Goal: Task Accomplishment & Management: Manage account settings

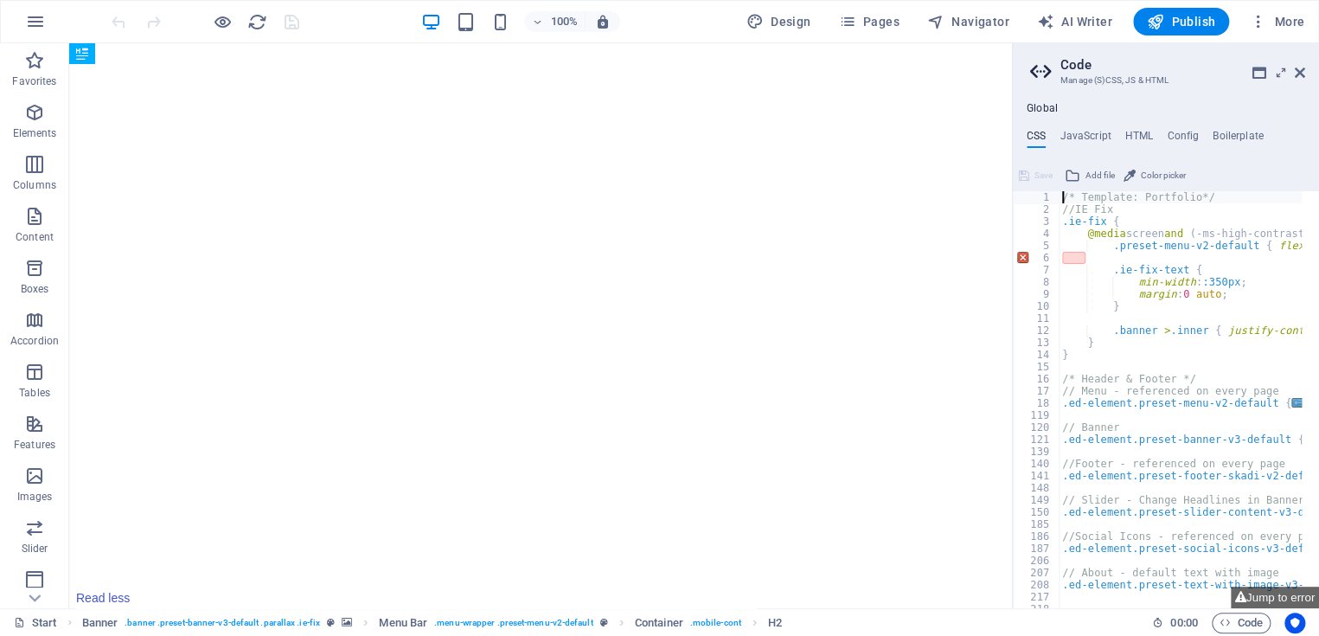
click at [1299, 66] on icon at bounding box center [1300, 73] width 10 height 14
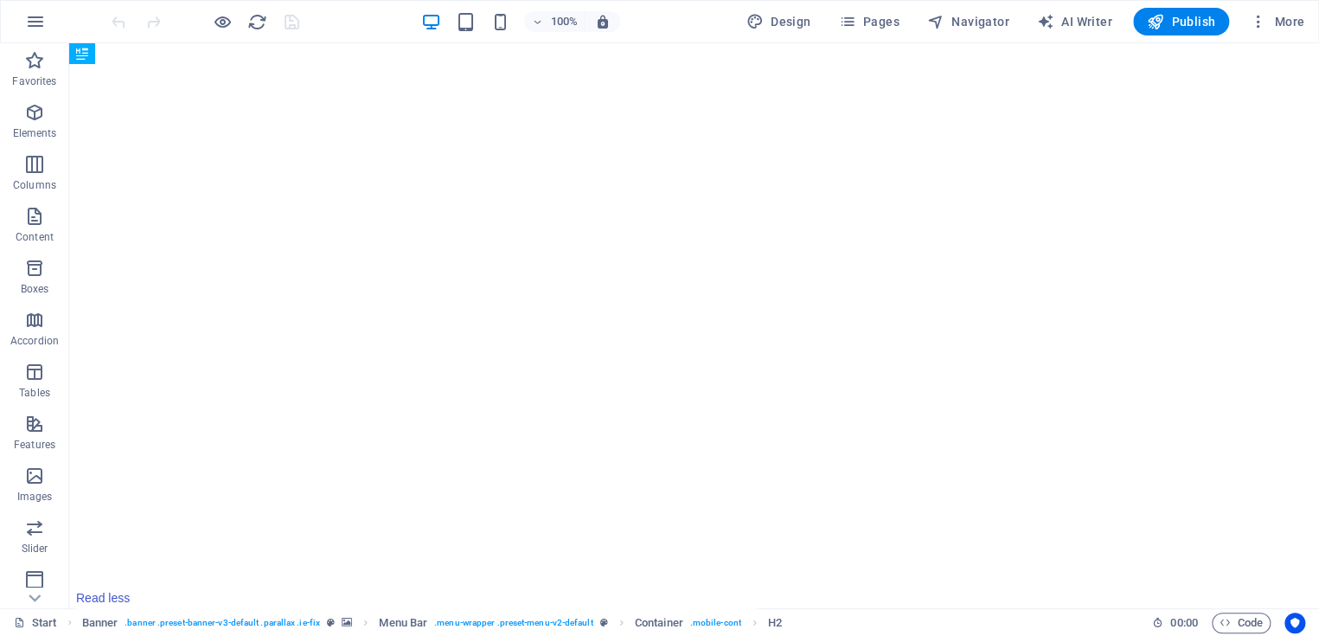
click at [986, 15] on span "Navigator" at bounding box center [968, 21] width 82 height 17
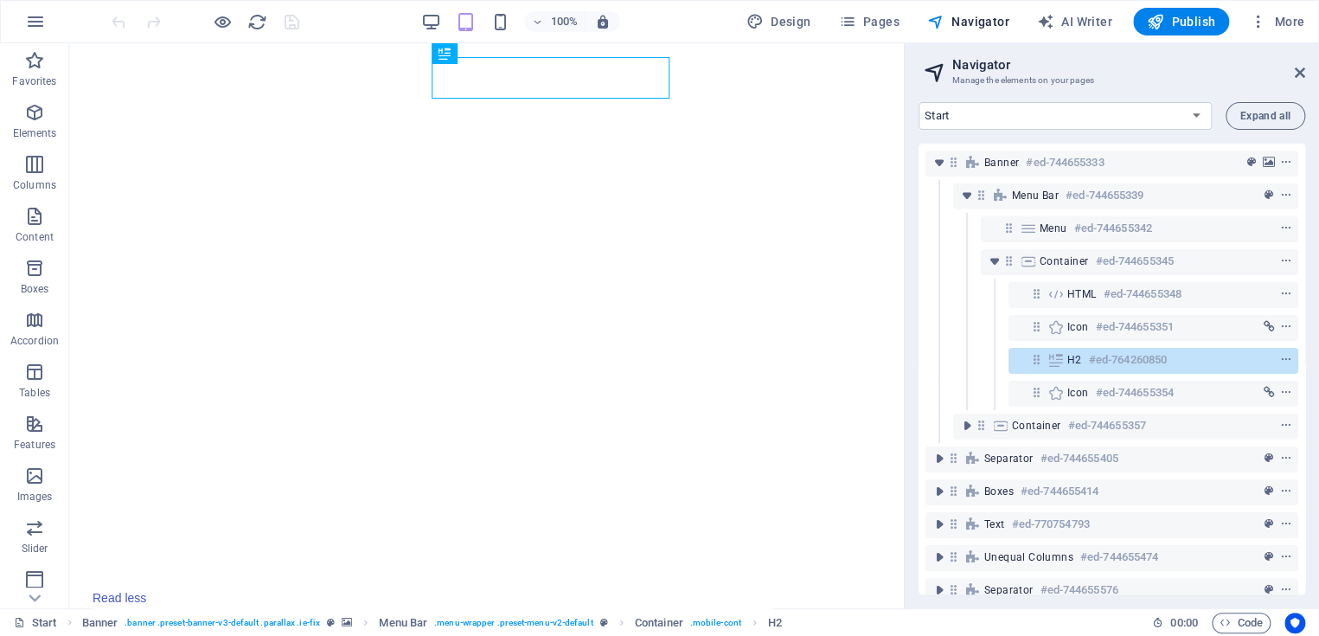
click at [1301, 79] on icon at bounding box center [1300, 73] width 10 height 14
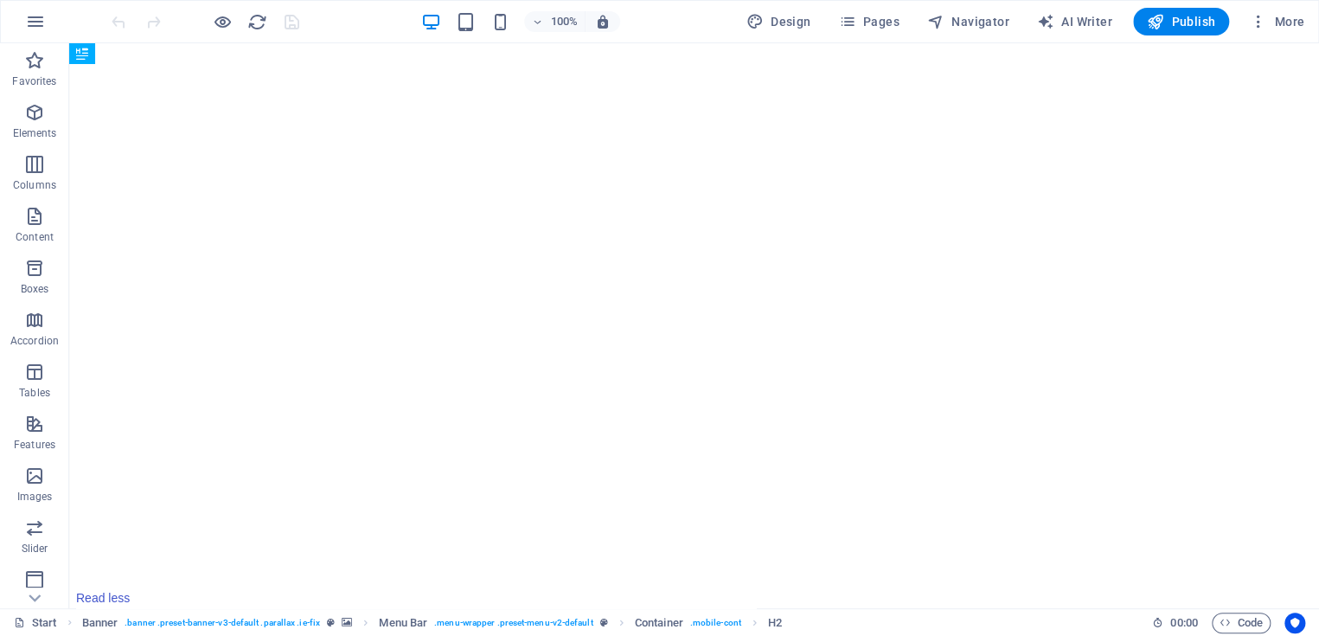
click at [1284, 17] on span "More" at bounding box center [1277, 21] width 55 height 17
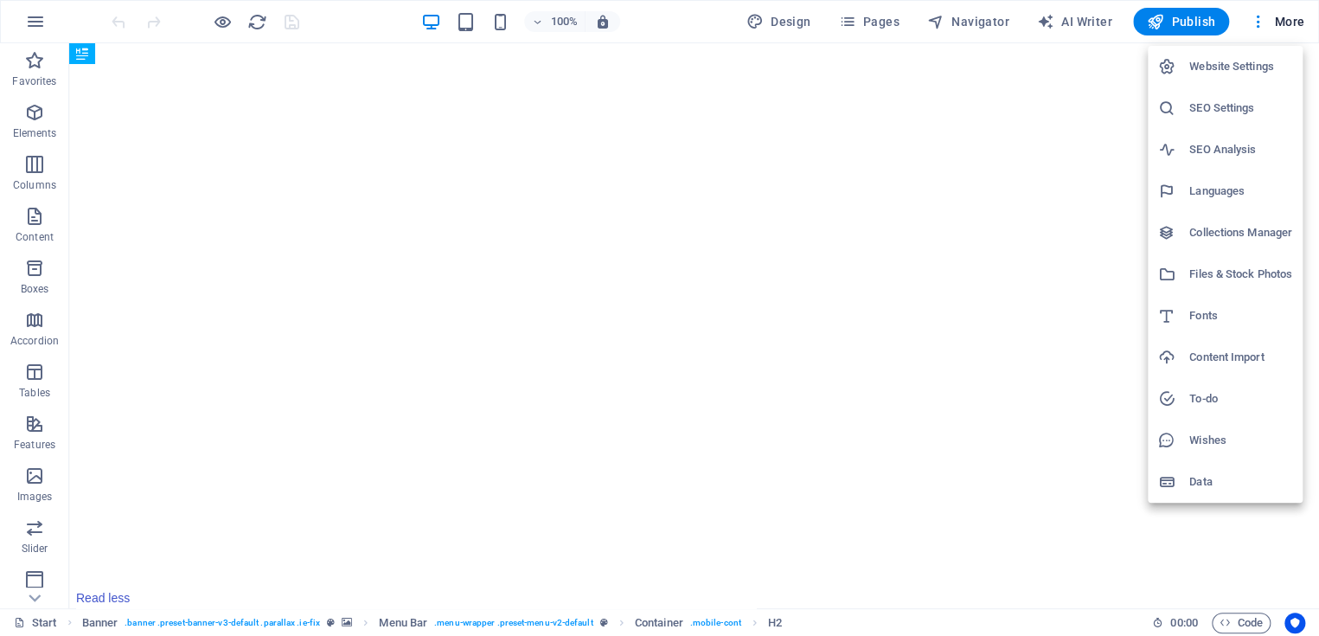
click at [1259, 16] on div at bounding box center [659, 318] width 1319 height 636
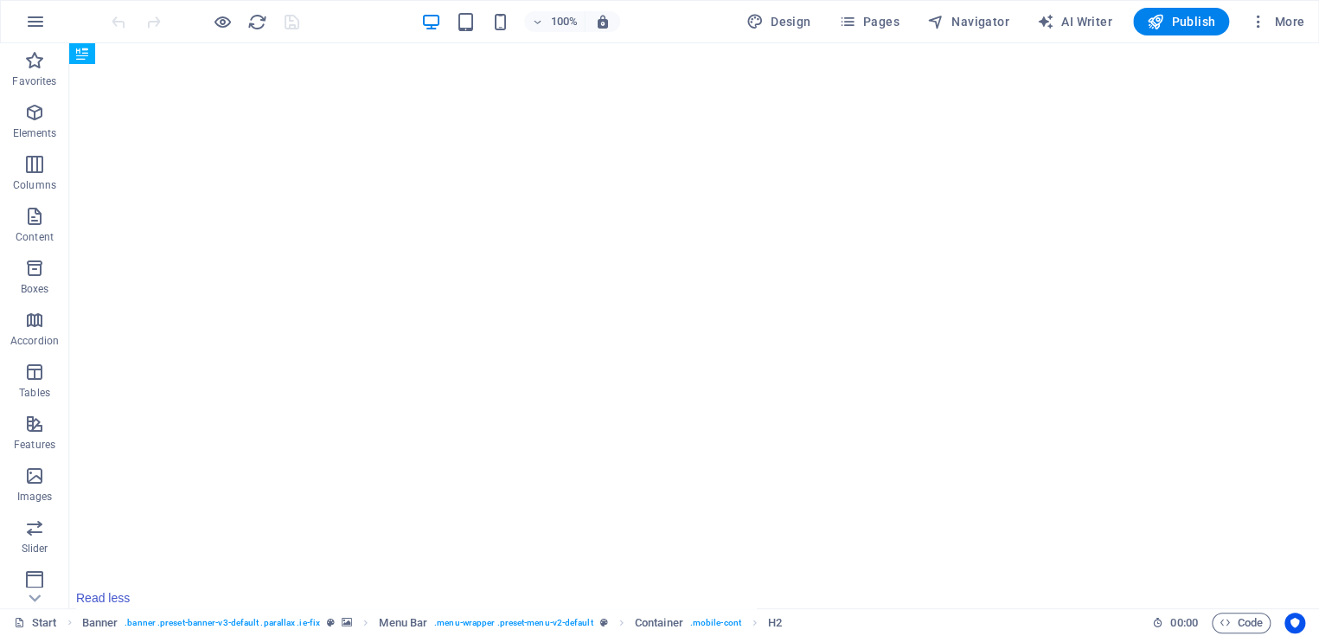
click at [1260, 19] on icon "button" at bounding box center [1258, 21] width 17 height 17
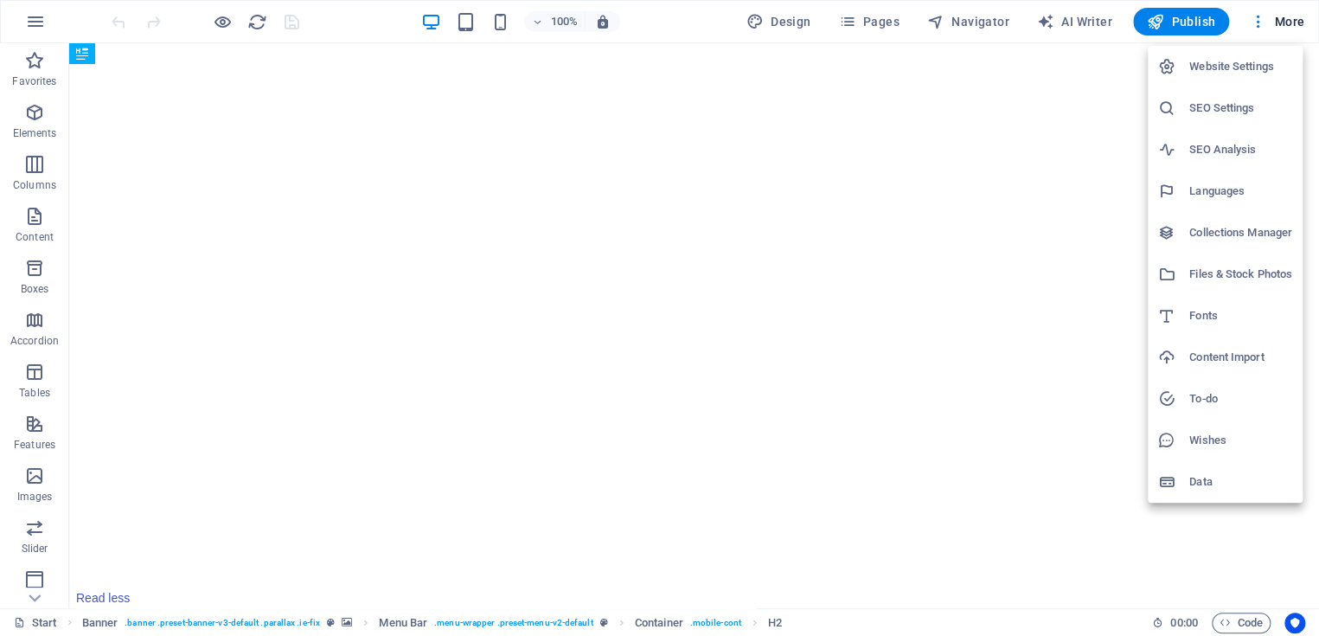
click at [1214, 66] on h6 "Website Settings" at bounding box center [1241, 66] width 103 height 21
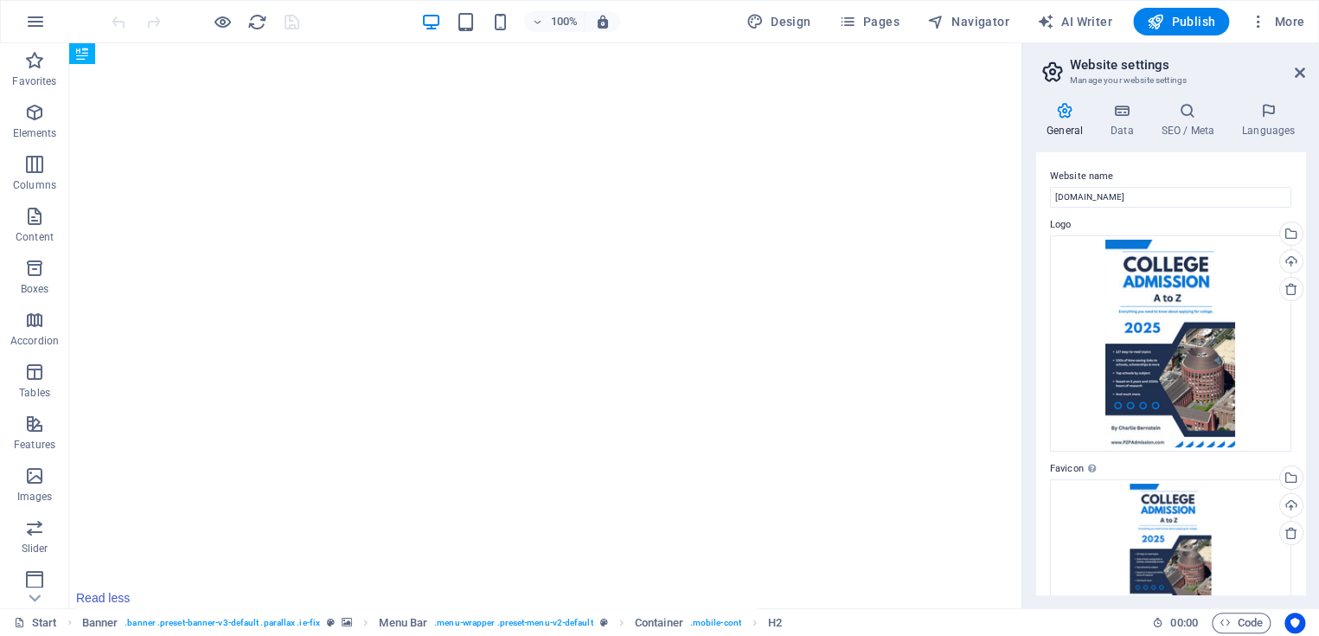
click at [1298, 72] on icon at bounding box center [1300, 73] width 10 height 14
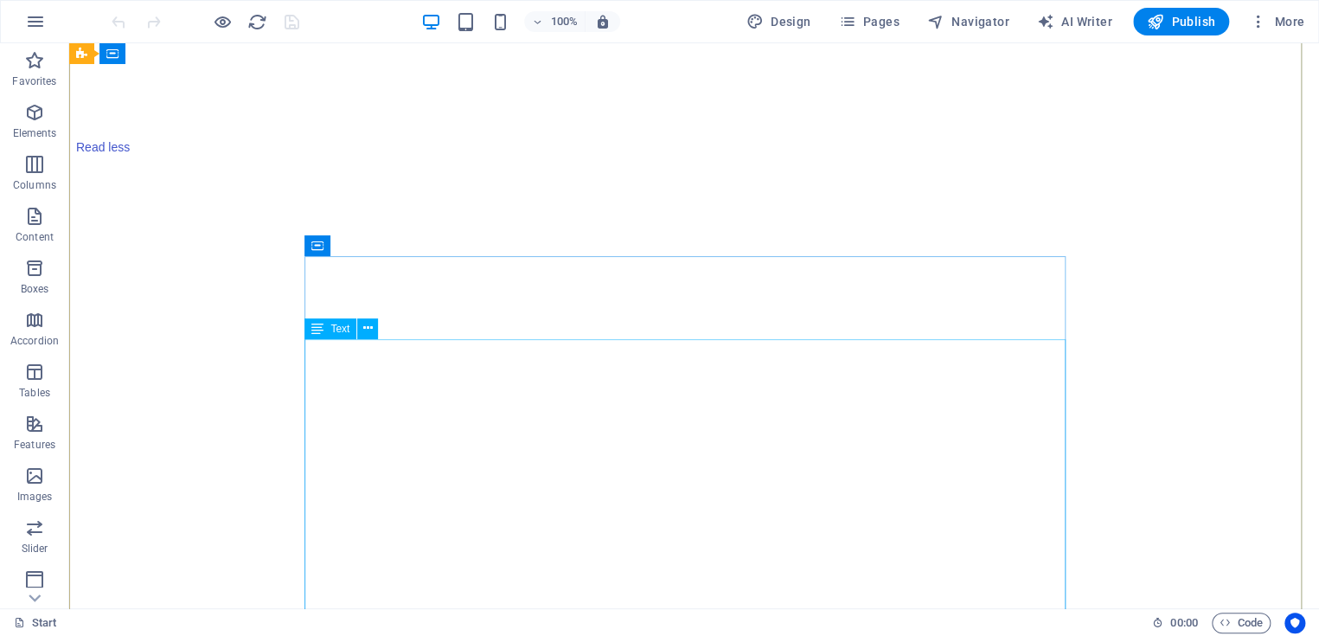
scroll to position [692, 0]
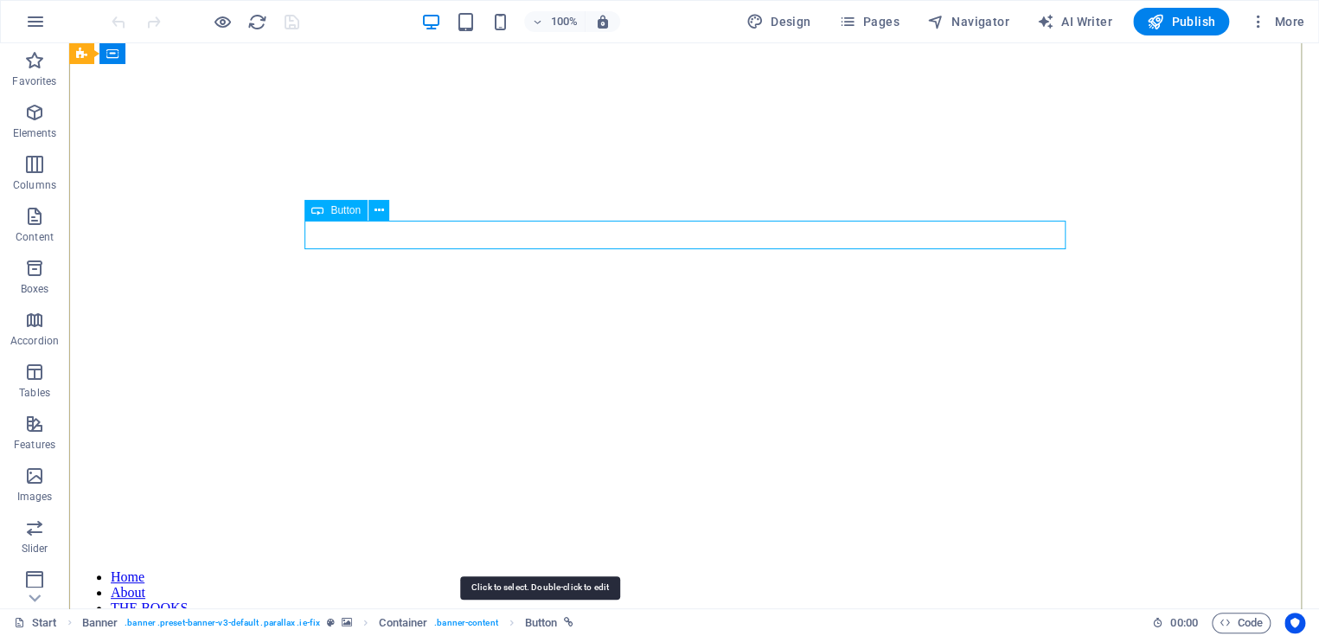
click at [555, 617] on span "Button" at bounding box center [541, 623] width 33 height 21
click at [570, 618] on icon "breadcrumb" at bounding box center [569, 623] width 10 height 10
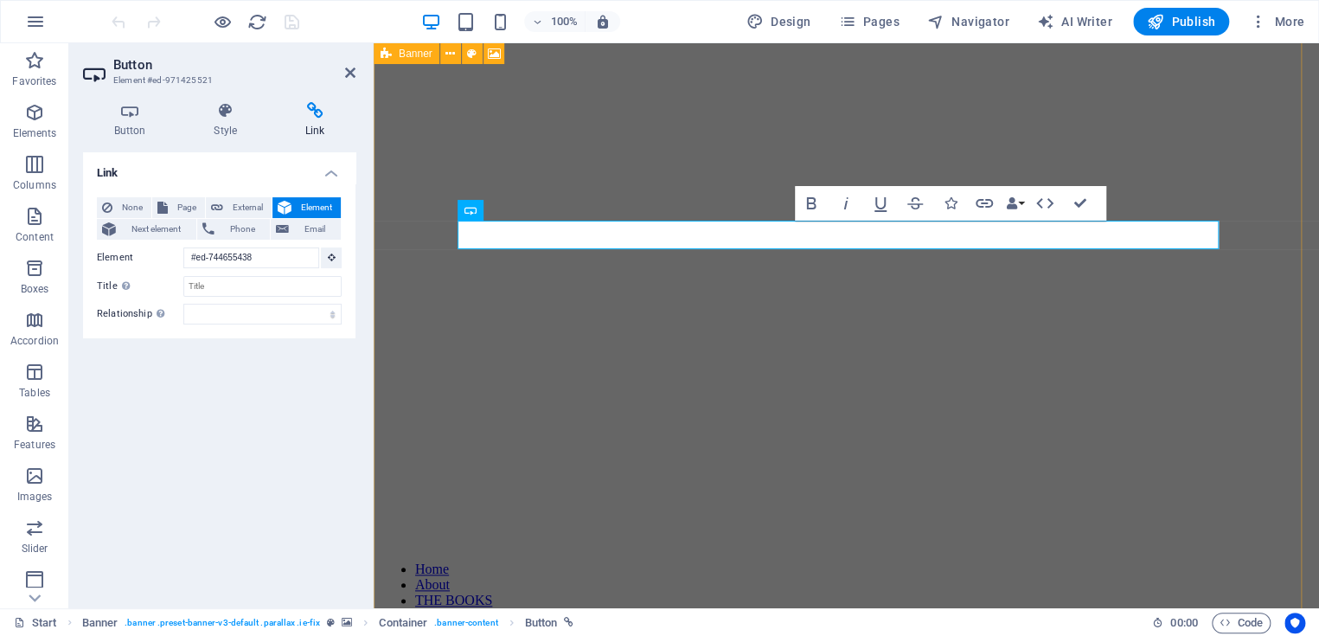
click at [169, 621] on span ". banner .preset-banner-v3-default .parallax .ie-fix" at bounding box center [223, 623] width 196 height 21
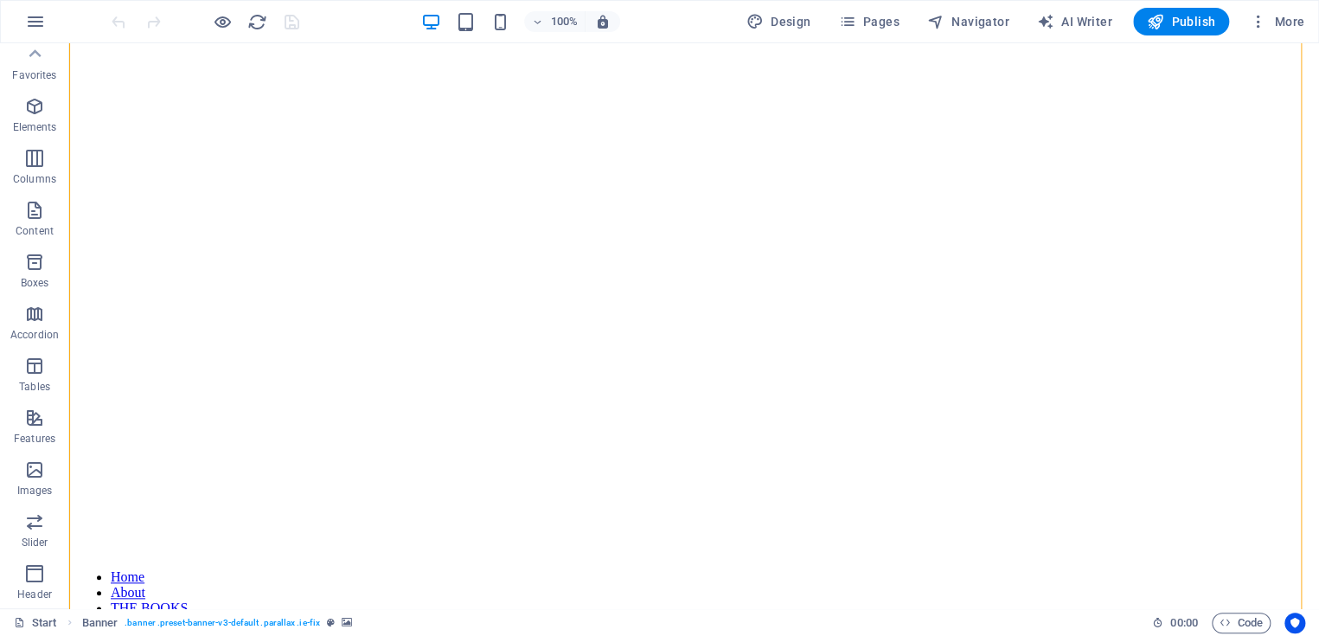
scroll to position [0, 0]
click at [1288, 21] on span "More" at bounding box center [1277, 21] width 55 height 17
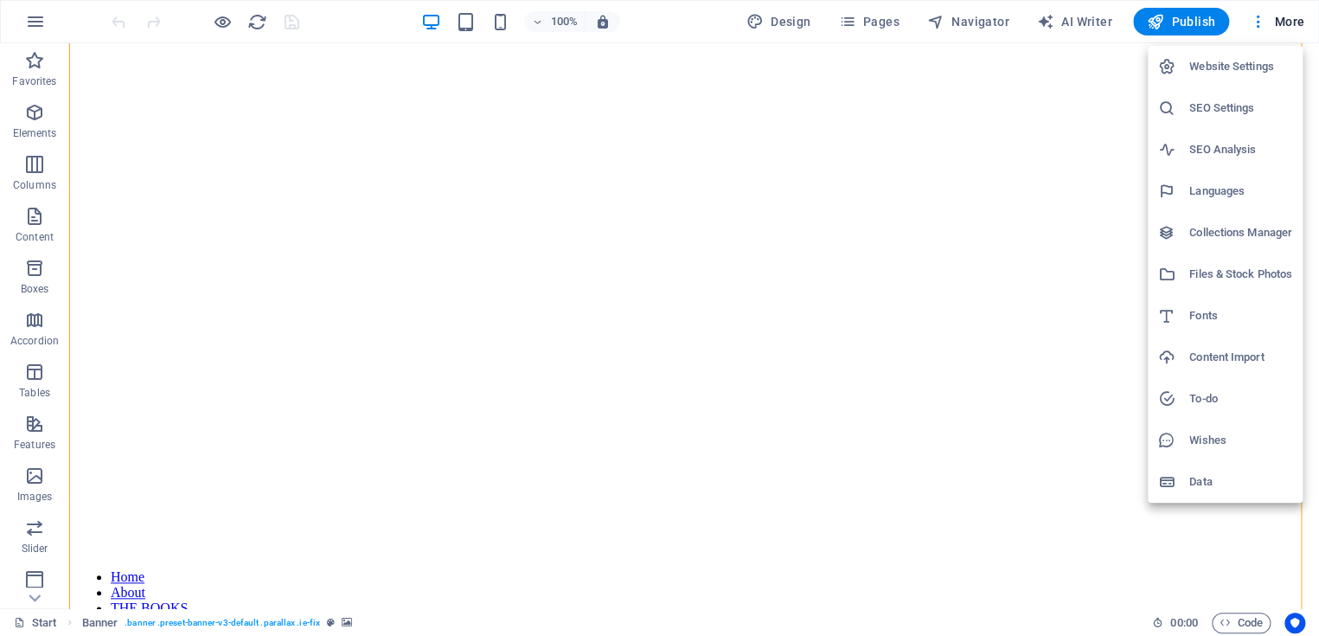
click at [1208, 439] on h6 "Wishes" at bounding box center [1241, 440] width 103 height 21
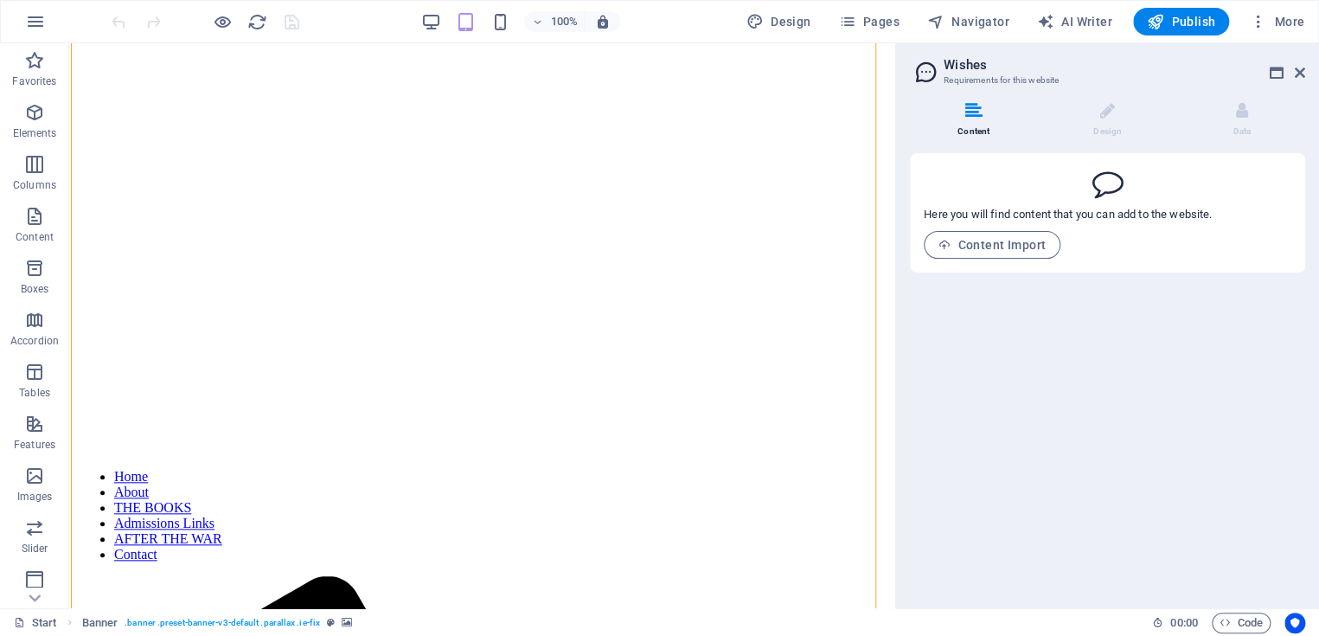
click at [1299, 72] on icon at bounding box center [1300, 73] width 10 height 14
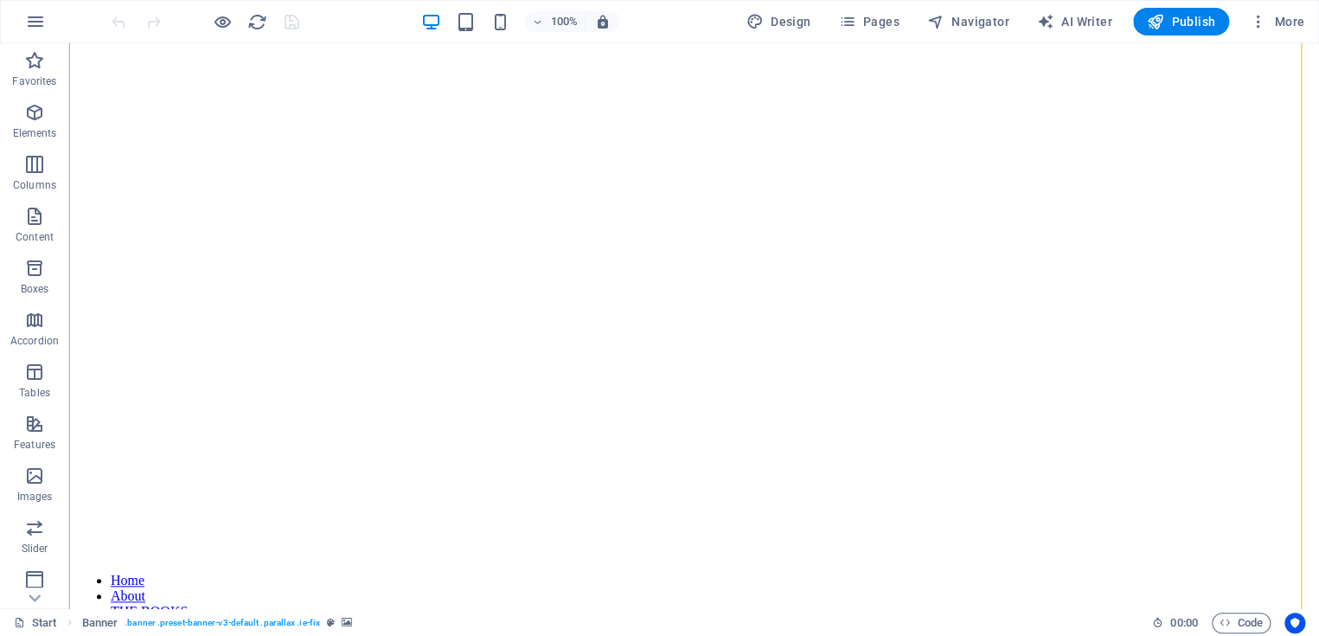
click at [1286, 19] on span "More" at bounding box center [1277, 21] width 55 height 17
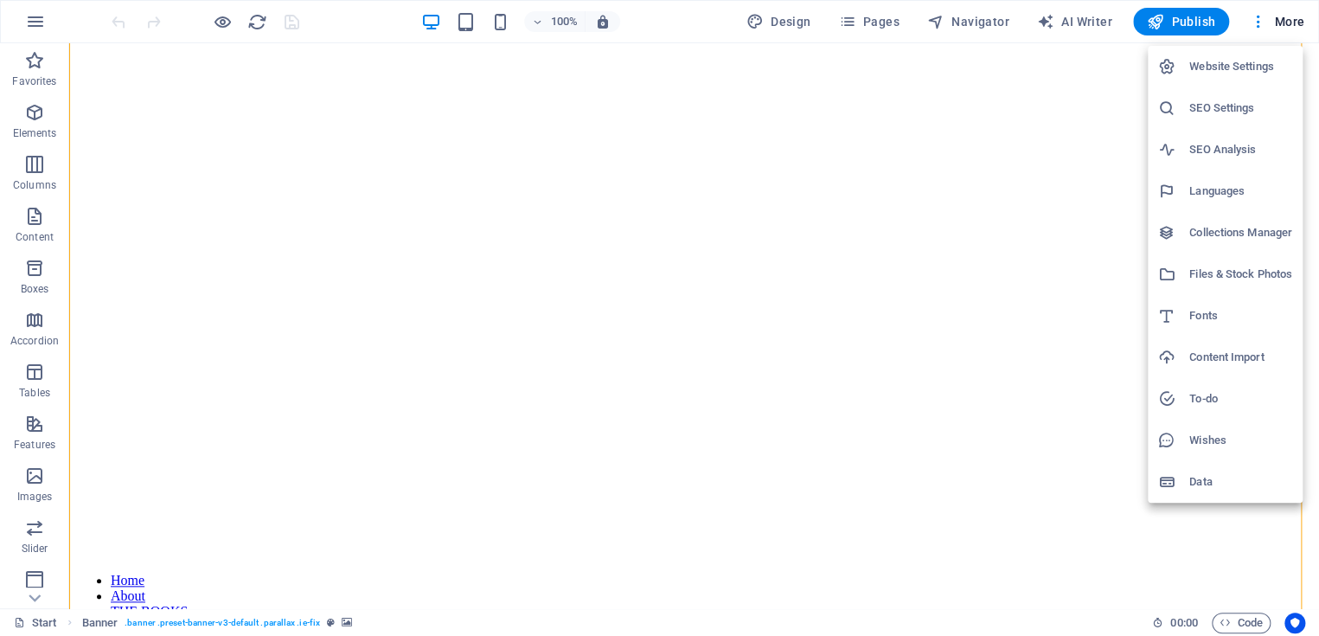
click at [1235, 70] on h6 "Website Settings" at bounding box center [1241, 66] width 103 height 21
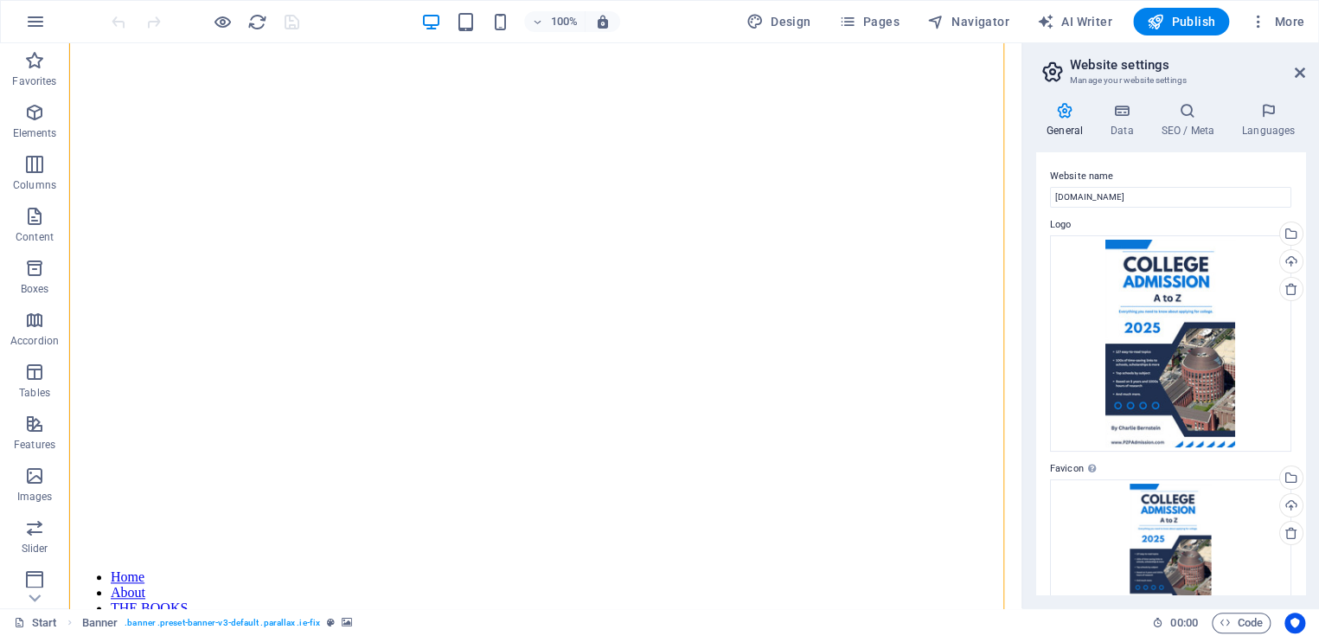
click at [1194, 112] on icon at bounding box center [1188, 110] width 74 height 17
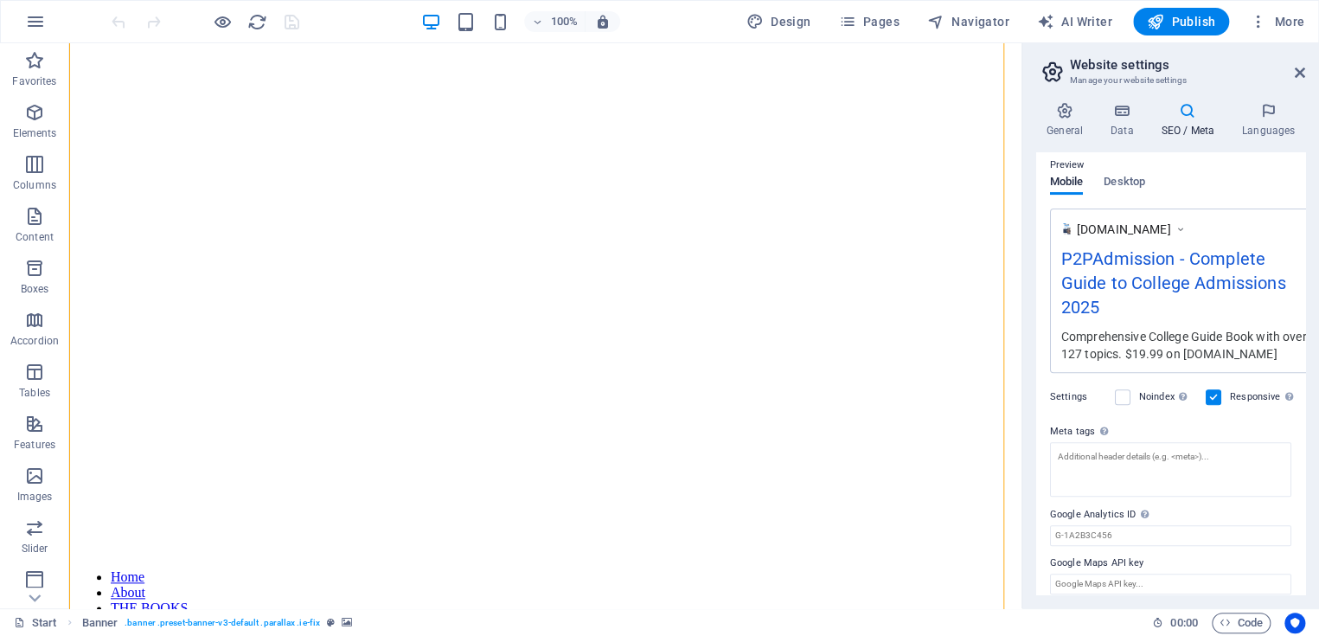
scroll to position [259, 0]
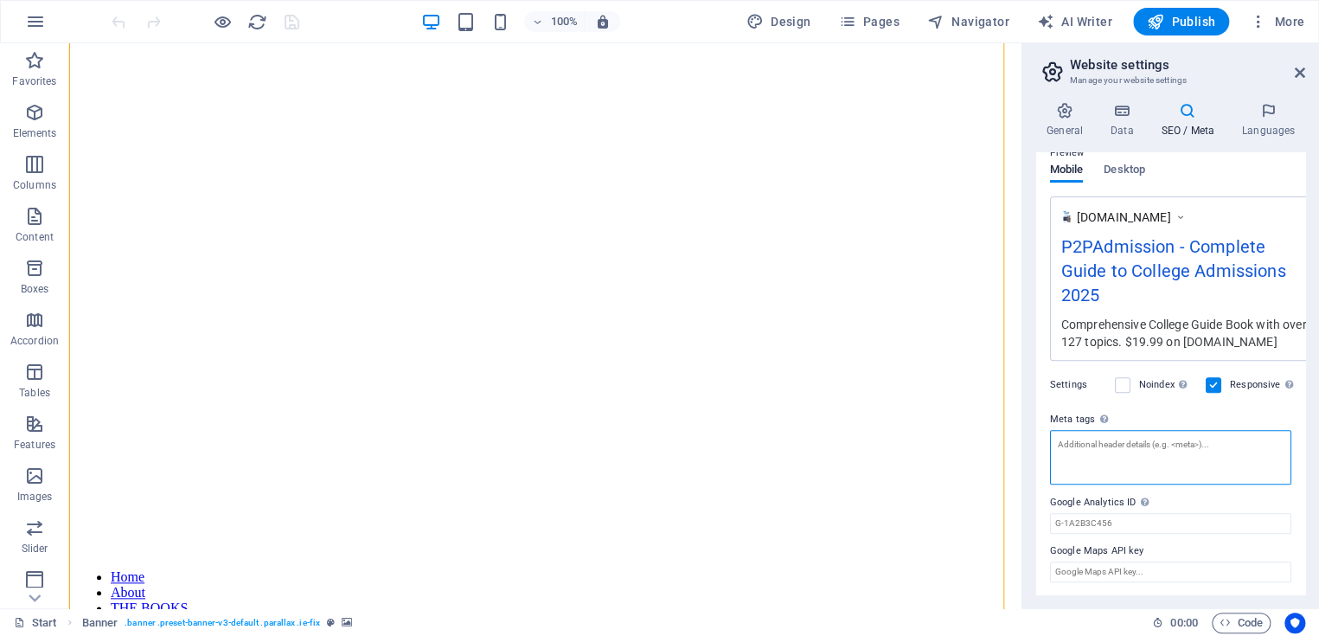
click at [1132, 451] on textarea "Meta tags Enter HTML code here that will be placed inside the tags of your webs…" at bounding box center [1170, 457] width 241 height 55
paste textarea "<!-- Google tag (gtag.js) --> <script async src="[URL][DOMAIN_NAME]"></script> …"
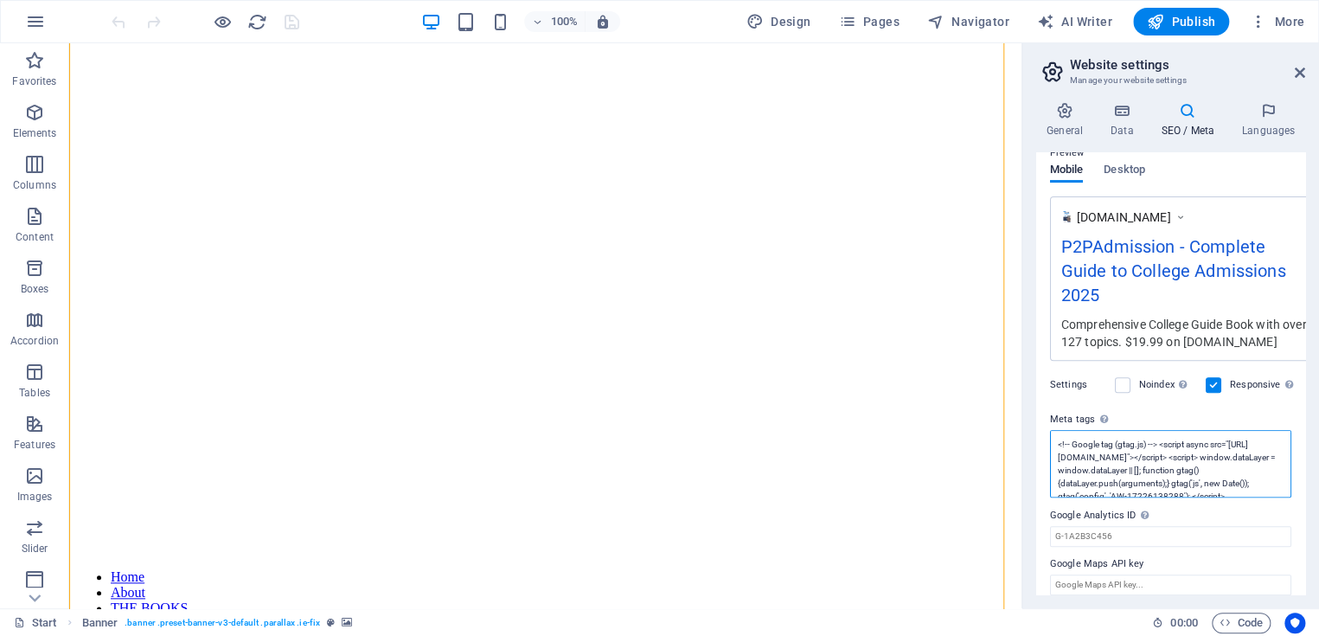
scroll to position [0, 0]
drag, startPoint x: 1114, startPoint y: 463, endPoint x: 1140, endPoint y: 452, distance: 28.0
click at [1124, 458] on textarea "<!-- Google tag (gtag.js) --> <script async src="[URL][DOMAIN_NAME]"></script> …" at bounding box center [1170, 463] width 241 height 67
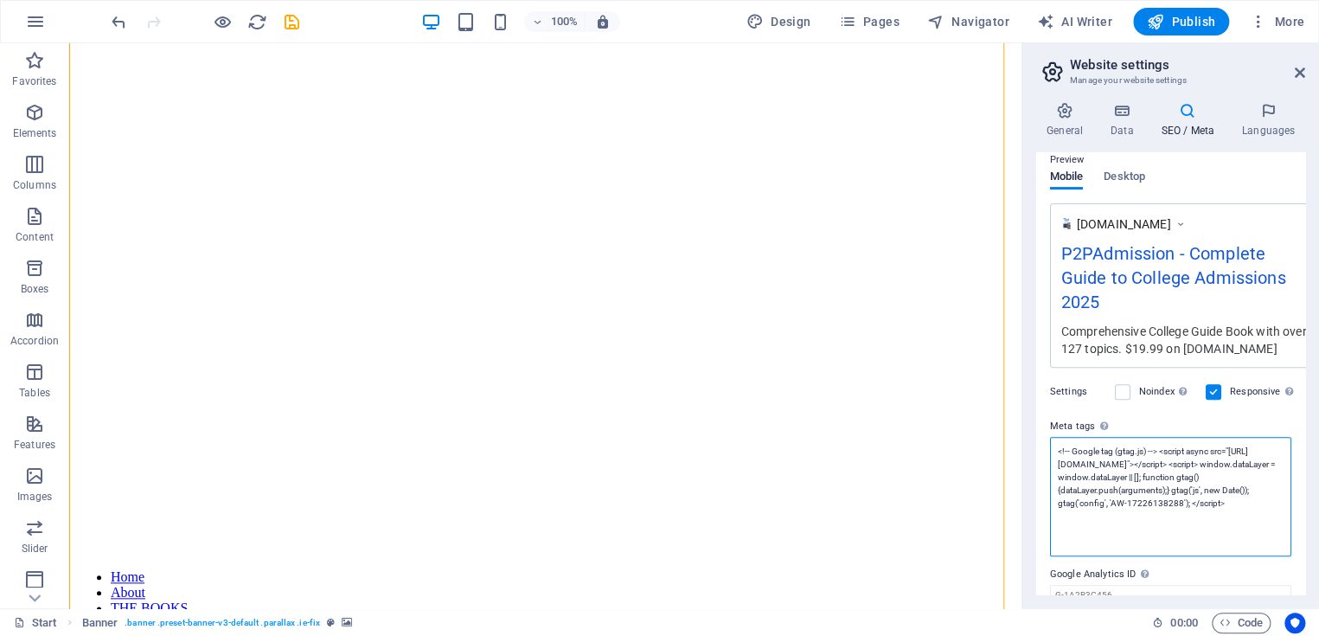
scroll to position [323, 0]
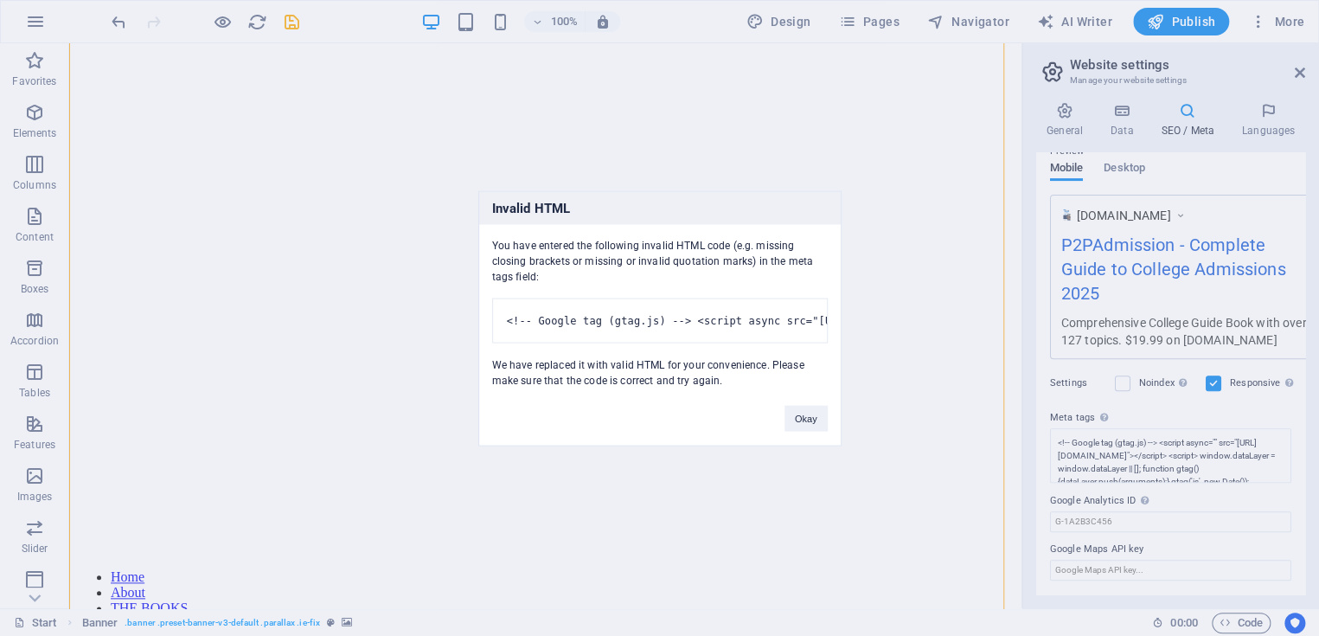
click at [1021, 427] on body "[DOMAIN_NAME] Start Favorites Elements Columns Content Boxes Accordion Tables F…" at bounding box center [659, 318] width 1319 height 636
click at [796, 422] on button "Okay" at bounding box center [806, 418] width 43 height 26
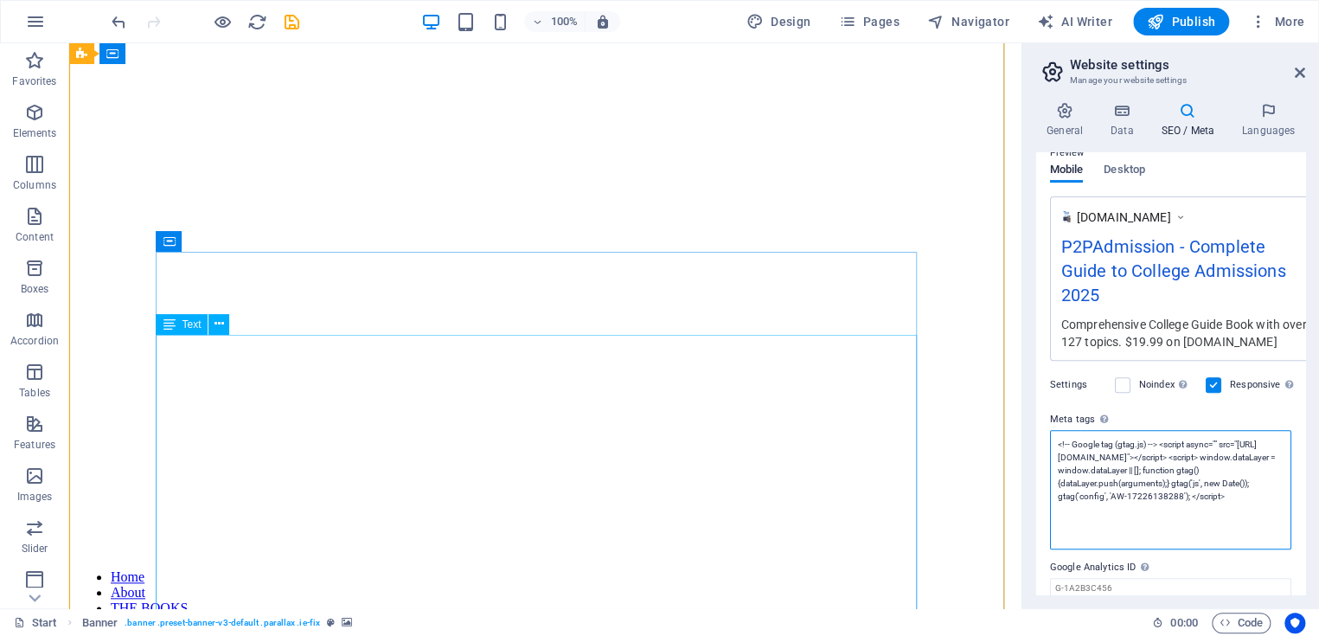
scroll to position [323, 0]
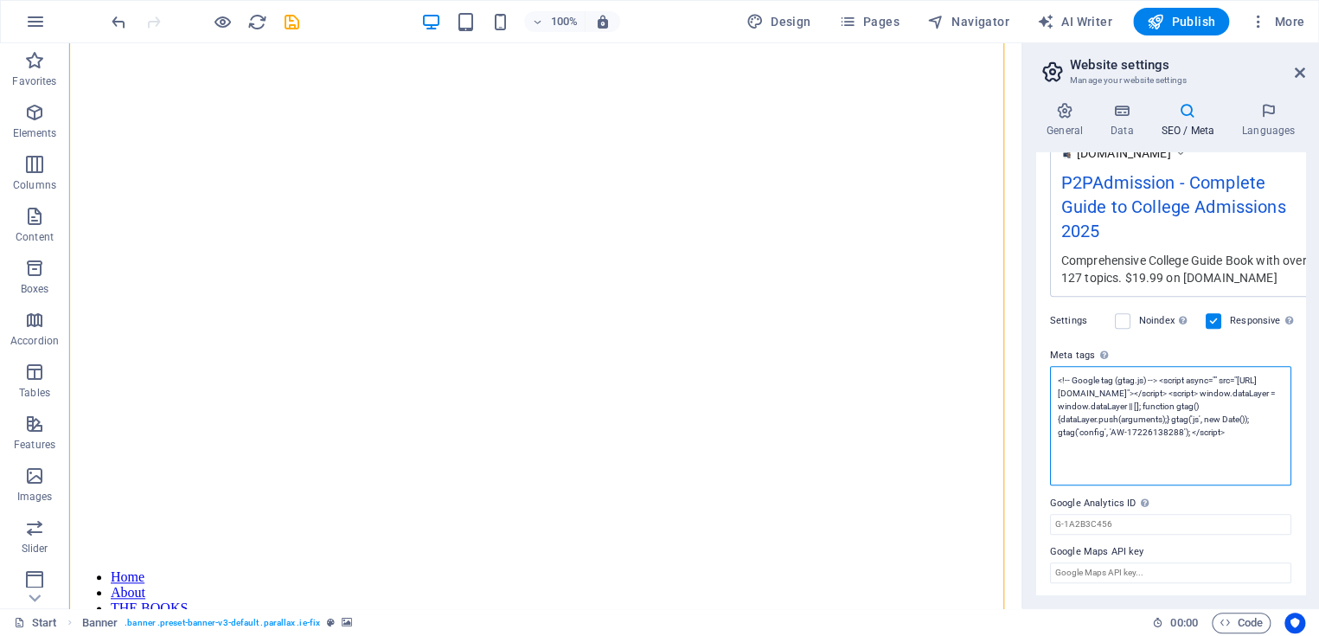
click at [1257, 452] on textarea "<!-- Google tag (gtag.js) --> <script async="" src="[URL][DOMAIN_NAME]"></scrip…" at bounding box center [1170, 425] width 241 height 119
click at [1148, 382] on textarea "<!-- Google tag (gtag.js) --> <script async="" src="[URL][DOMAIN_NAME]"></scrip…" at bounding box center [1170, 425] width 241 height 119
click at [1158, 378] on textarea "<!-- Google tag (gtag.js) --> <script async="" src="[URL][DOMAIN_NAME]"></scrip…" at bounding box center [1170, 425] width 241 height 119
click at [1068, 371] on textarea "<!-- Google tag (gtag.js) --> <script async="" src="[URL][DOMAIN_NAME]"></scrip…" at bounding box center [1170, 425] width 241 height 119
drag, startPoint x: 1227, startPoint y: 415, endPoint x: 991, endPoint y: 365, distance: 240.6
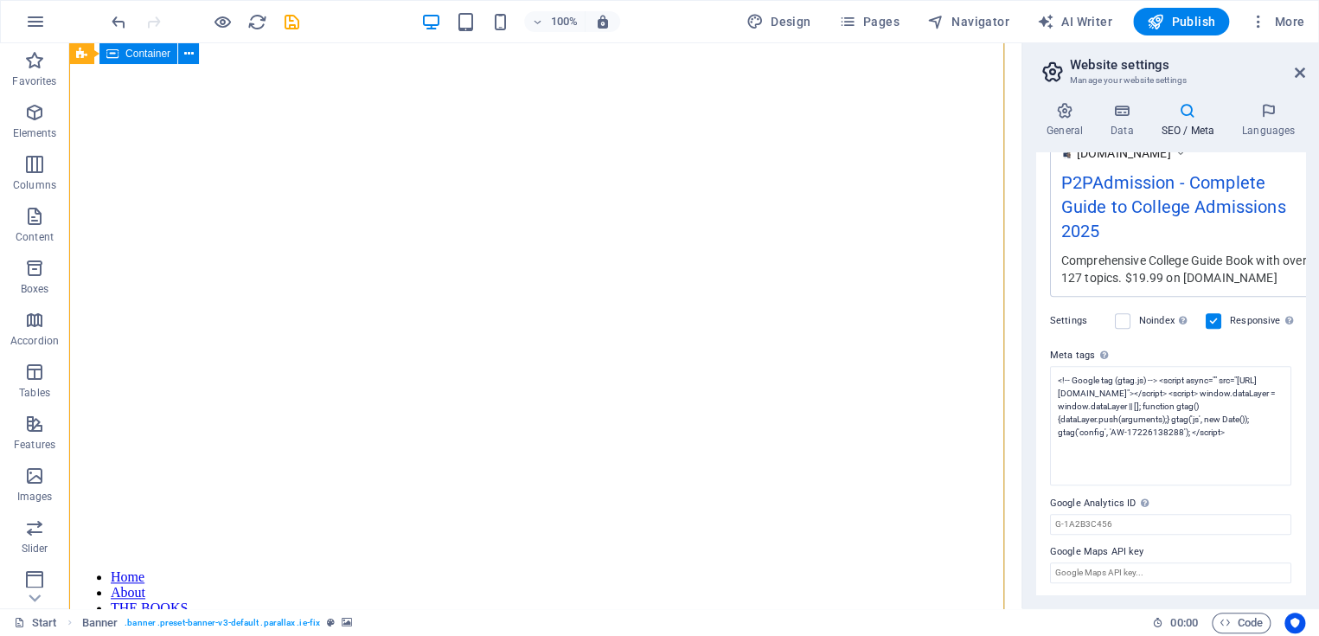
scroll to position [259, 0]
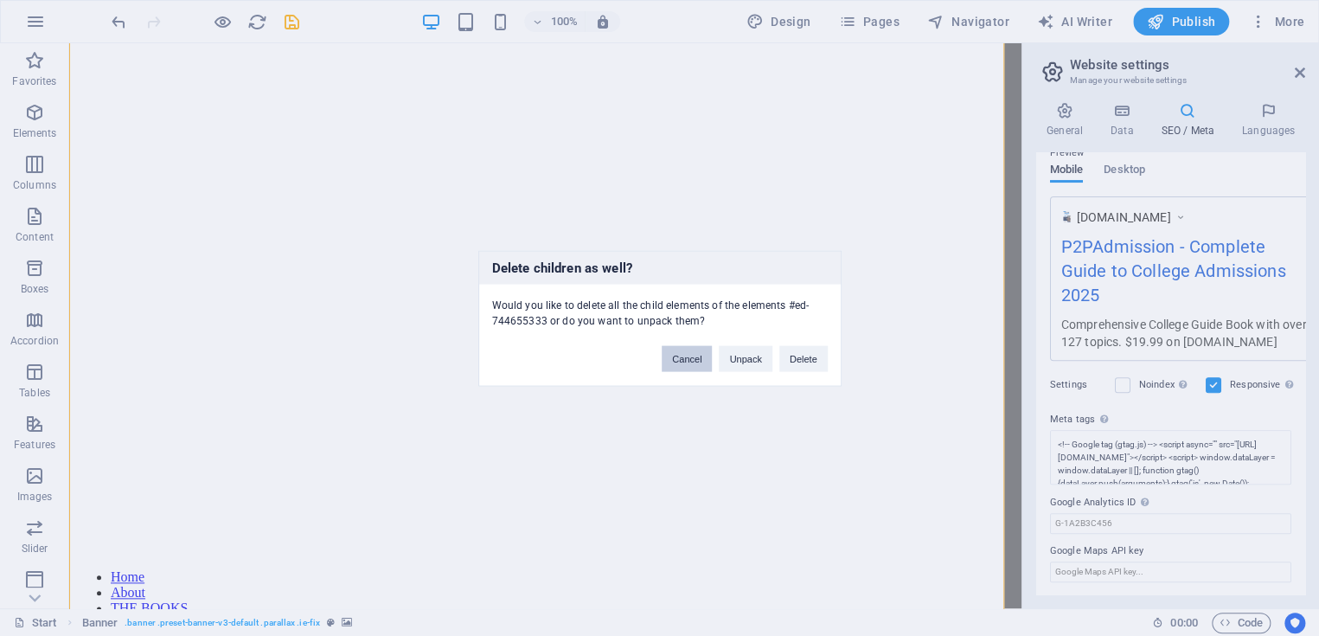
click at [694, 352] on button "Cancel" at bounding box center [687, 358] width 50 height 26
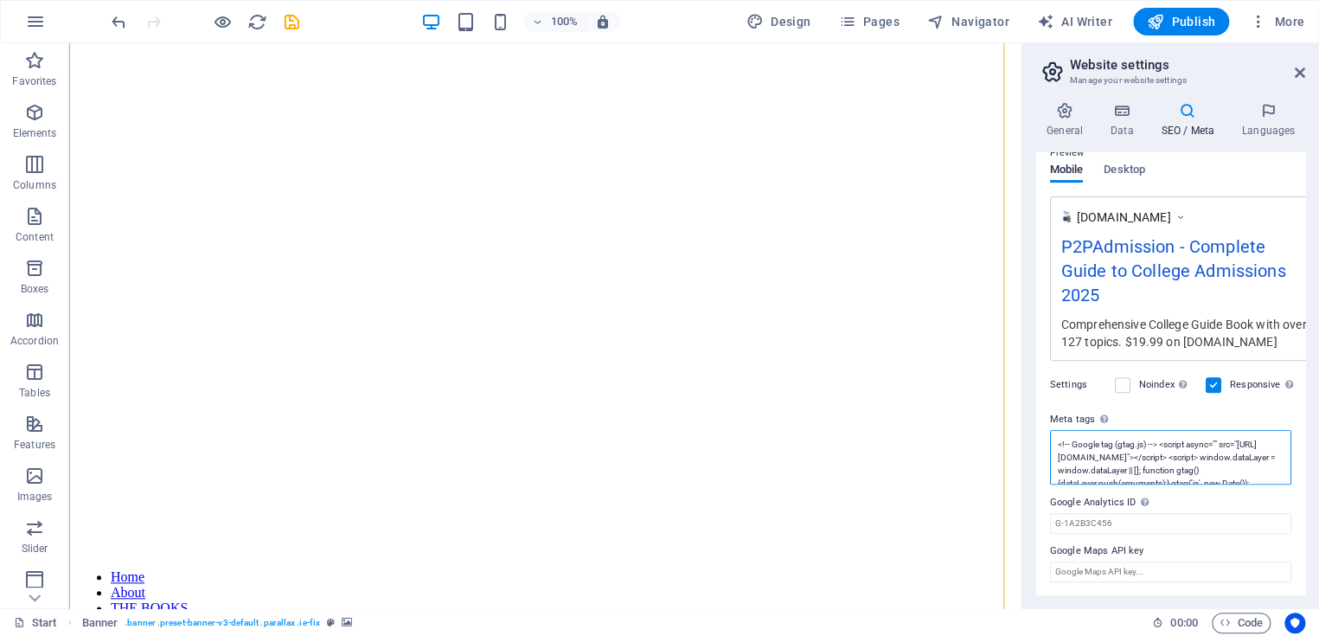
scroll to position [323, 0]
click at [1158, 441] on textarea "<!-- Google tag (gtag.js) --> <script async="" src="[URL][DOMAIN_NAME]"></scrip…" at bounding box center [1170, 455] width 241 height 55
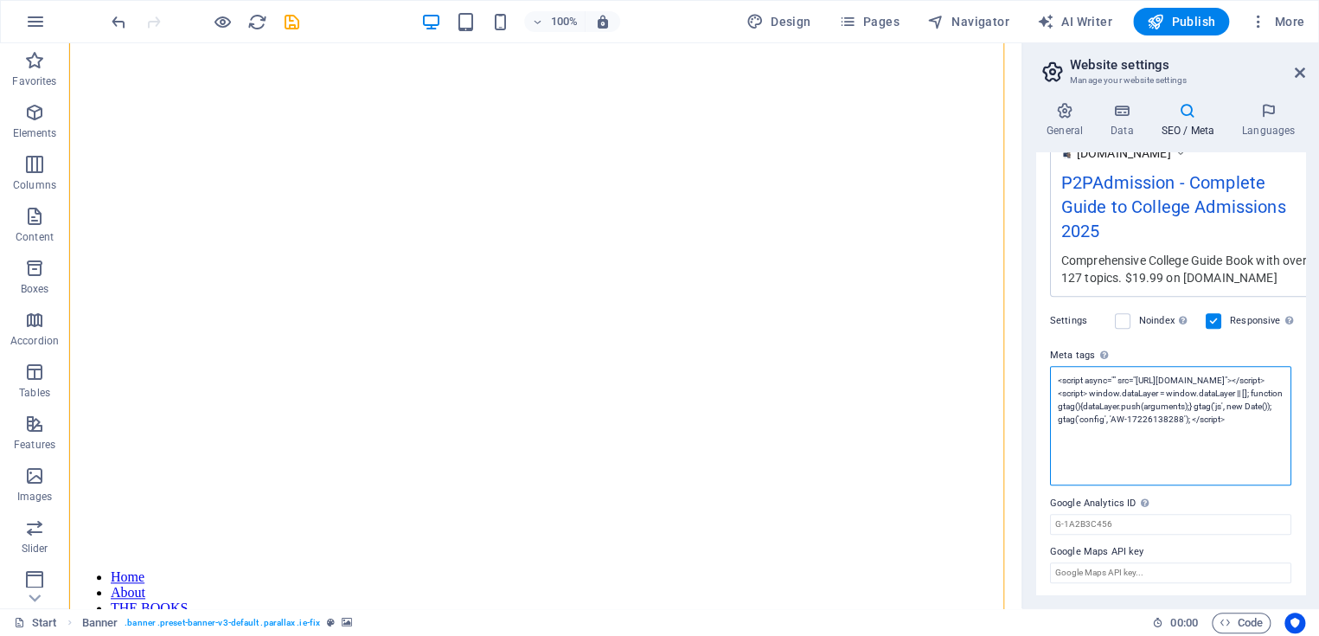
type textarea "<script async="" src="[URL][DOMAIN_NAME]"></script> <script> window.dataLayer =…"
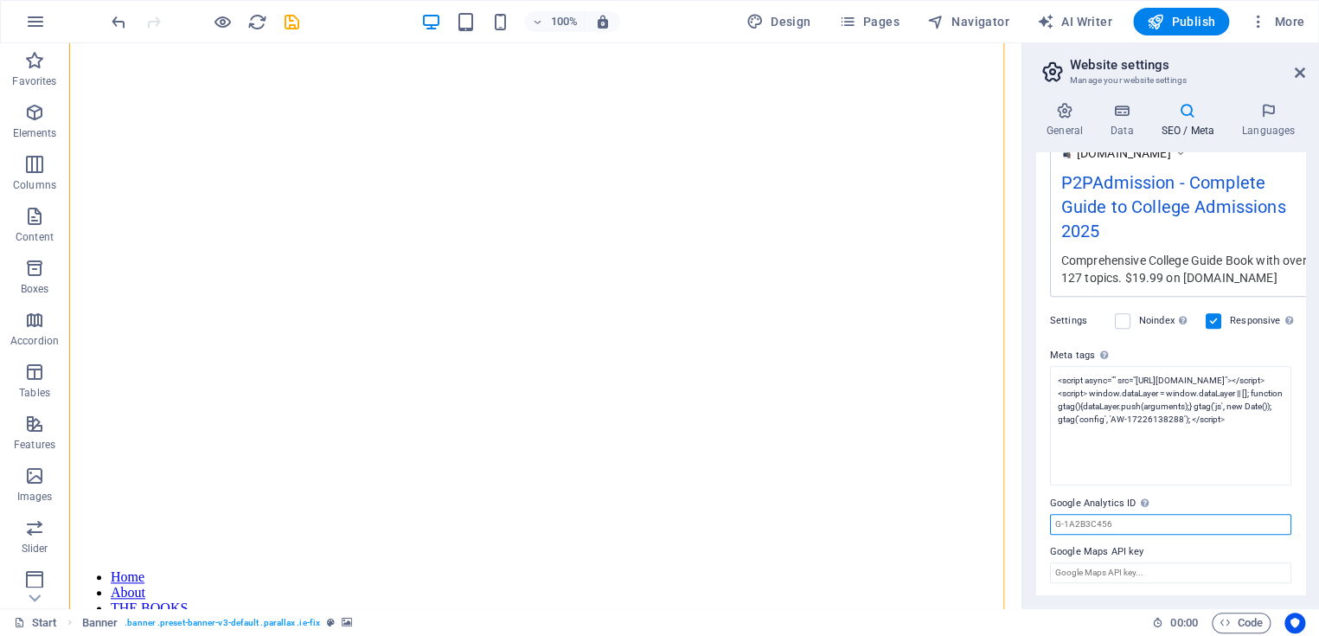
scroll to position [259, 0]
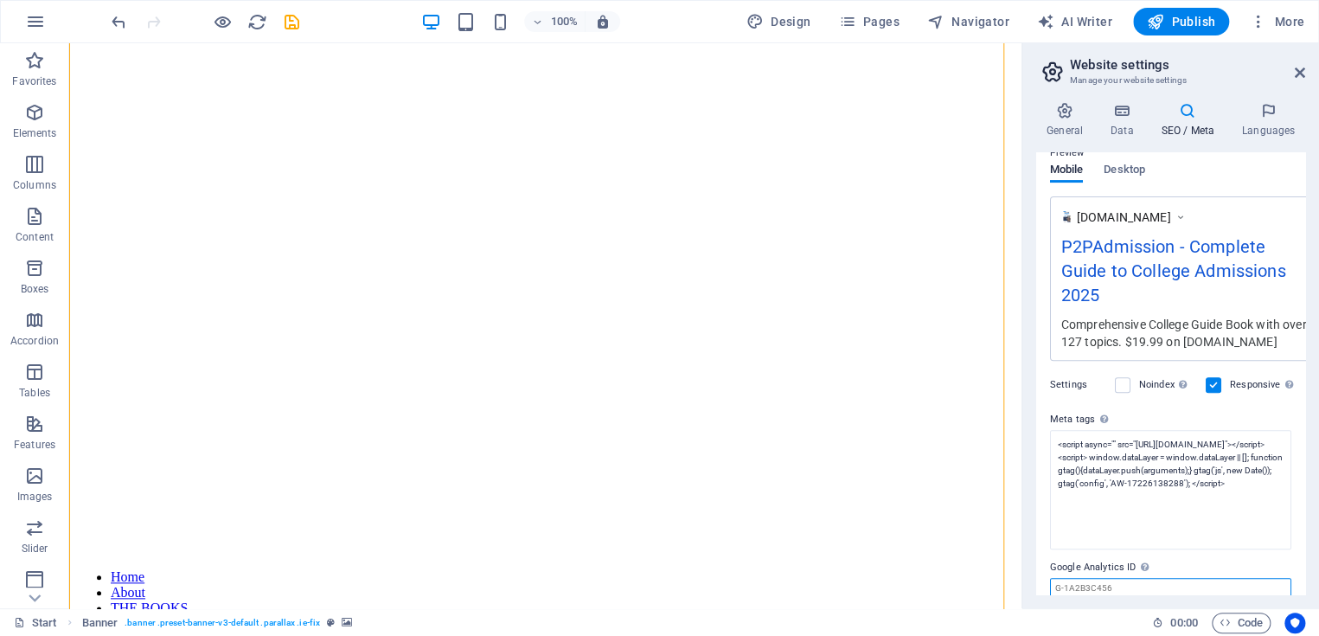
click at [1164, 578] on input "Google Analytics ID Please only add the Google Analytics ID. We automatically i…" at bounding box center [1170, 588] width 241 height 21
click at [1180, 456] on textarea "<script async="" src="[URL][DOMAIN_NAME]"></script> <script> window.dataLayer =…" at bounding box center [1170, 457] width 241 height 55
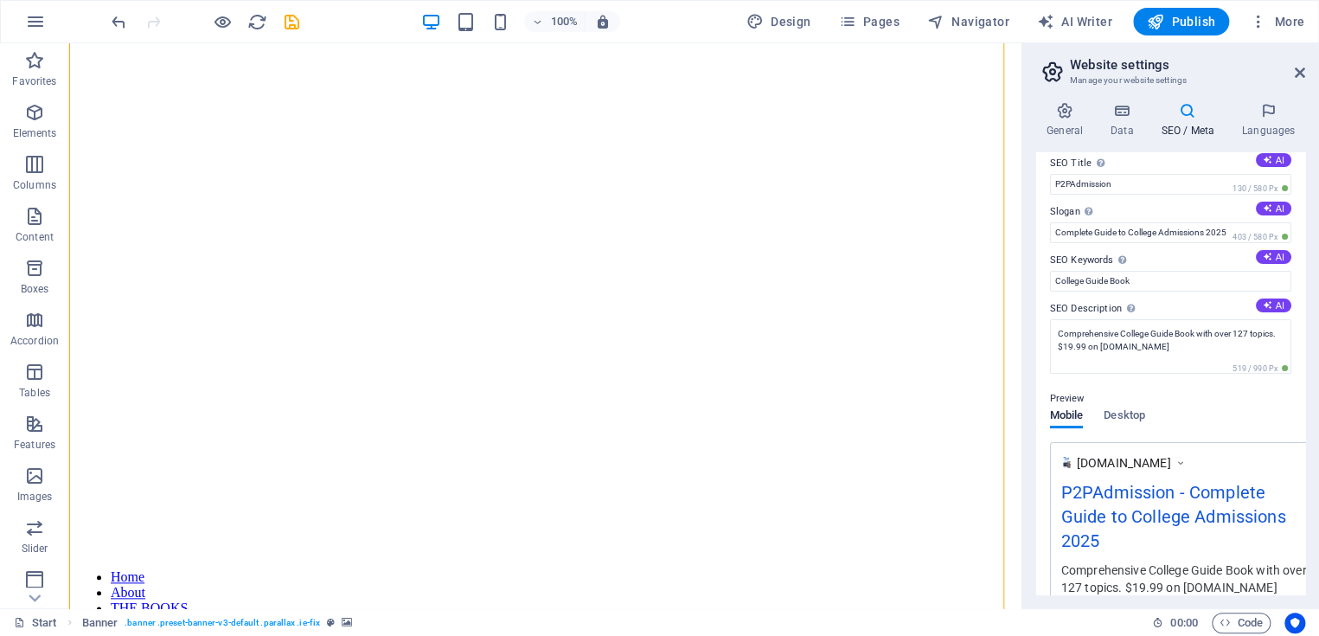
scroll to position [0, 0]
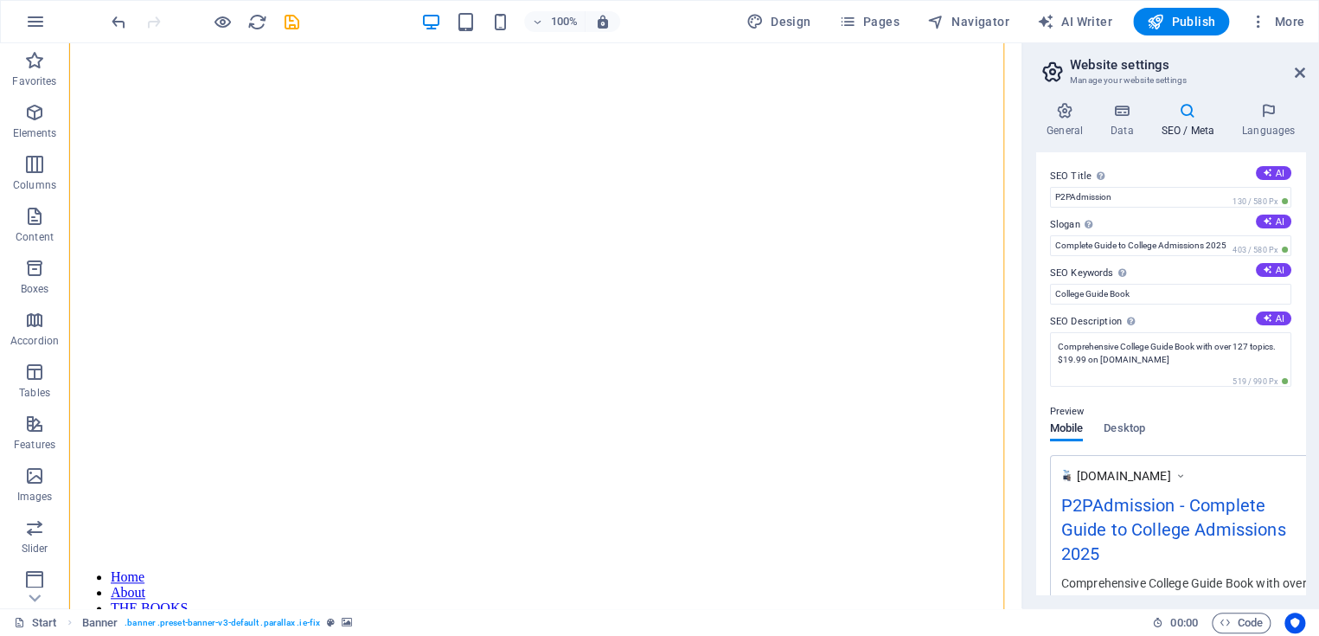
click at [1297, 72] on icon at bounding box center [1300, 73] width 10 height 14
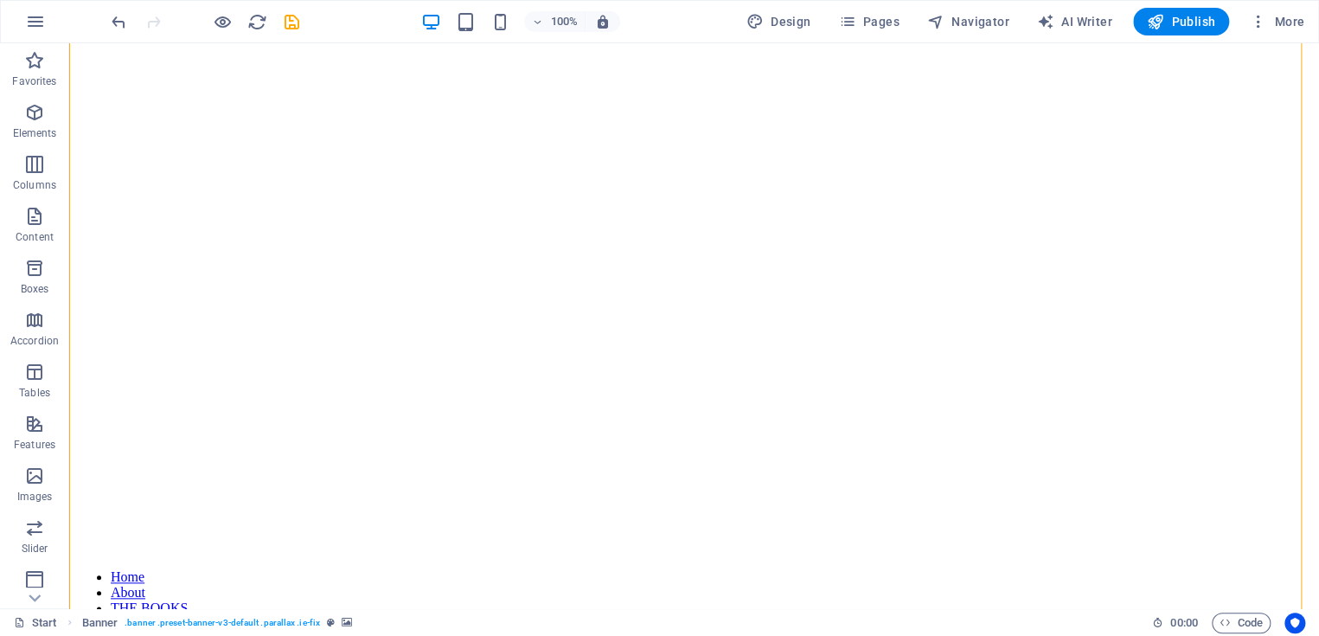
click at [1176, 22] on span "Publish" at bounding box center [1181, 21] width 68 height 17
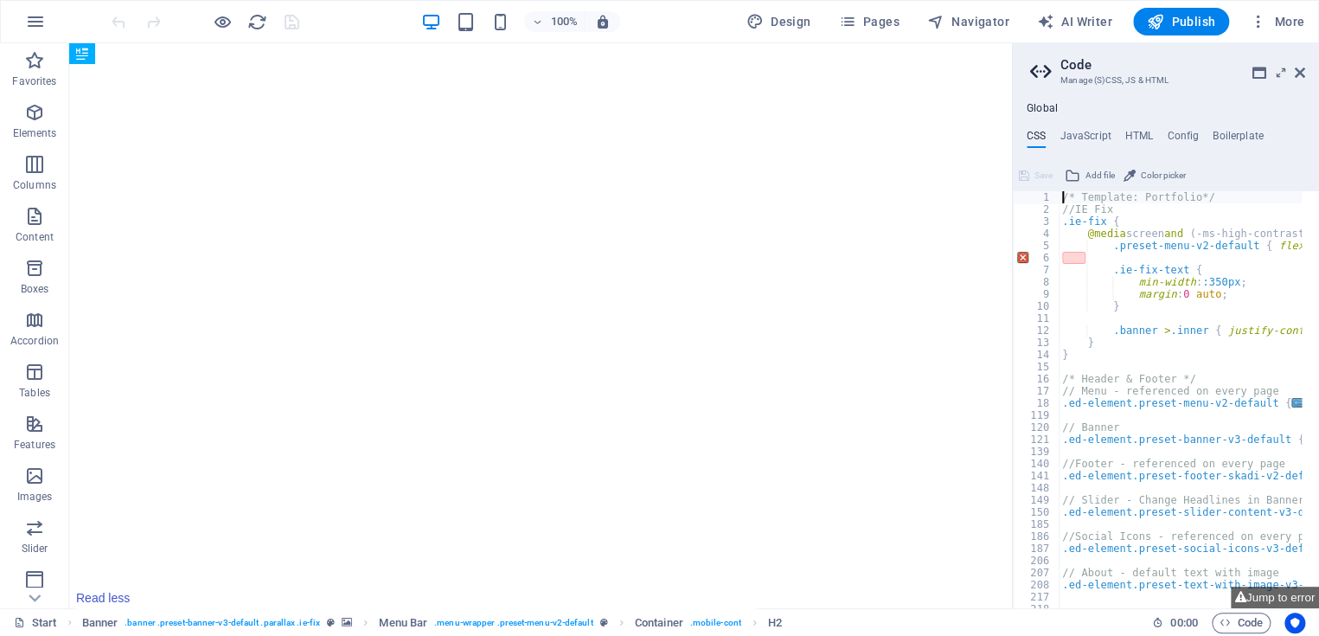
click at [1299, 74] on icon at bounding box center [1300, 73] width 10 height 14
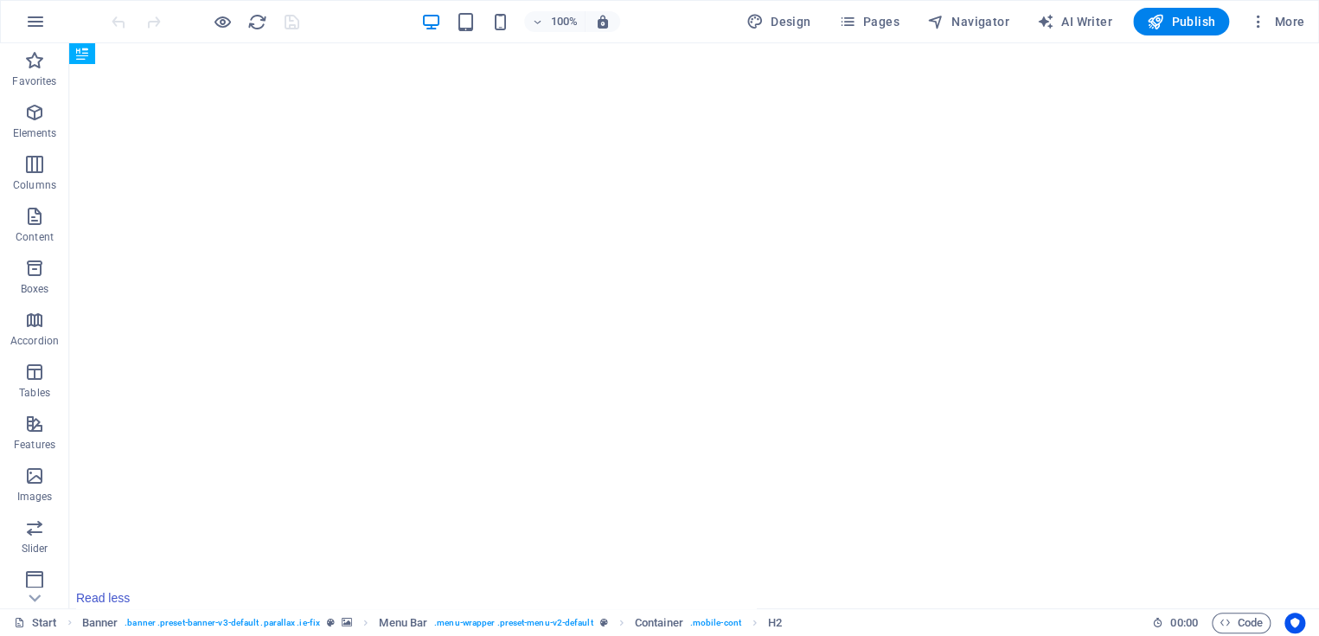
click at [1297, 11] on button "More" at bounding box center [1277, 22] width 68 height 28
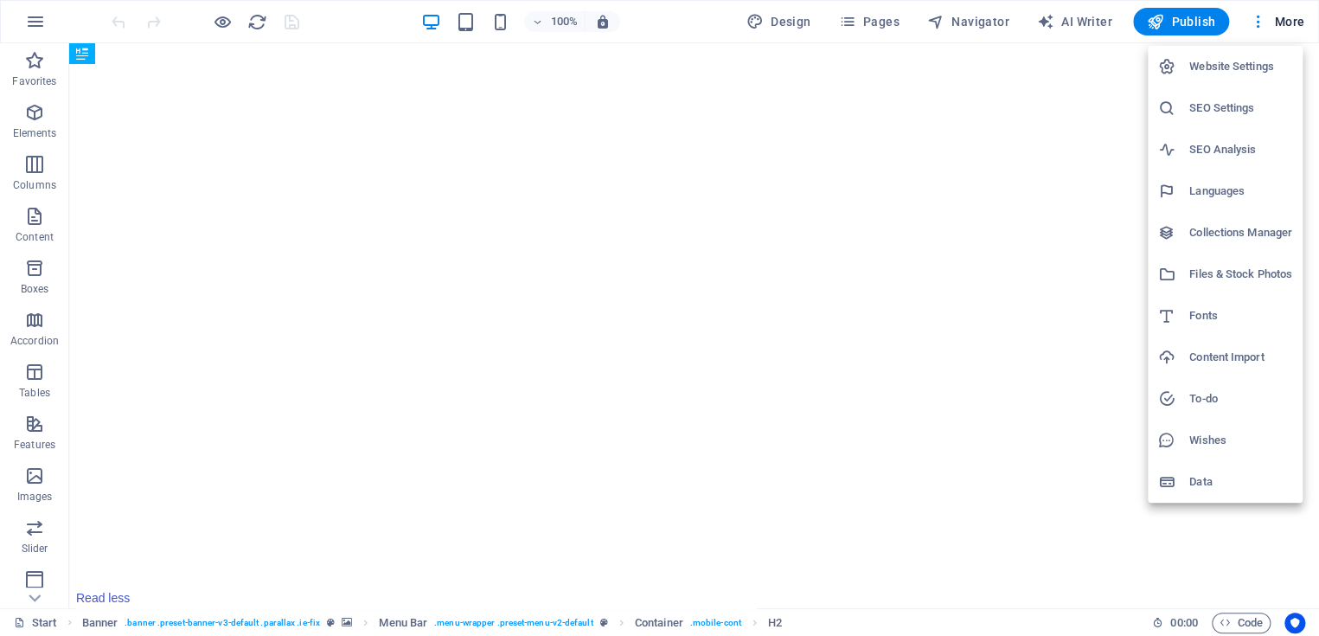
click at [1239, 63] on h6 "Website Settings" at bounding box center [1241, 66] width 103 height 21
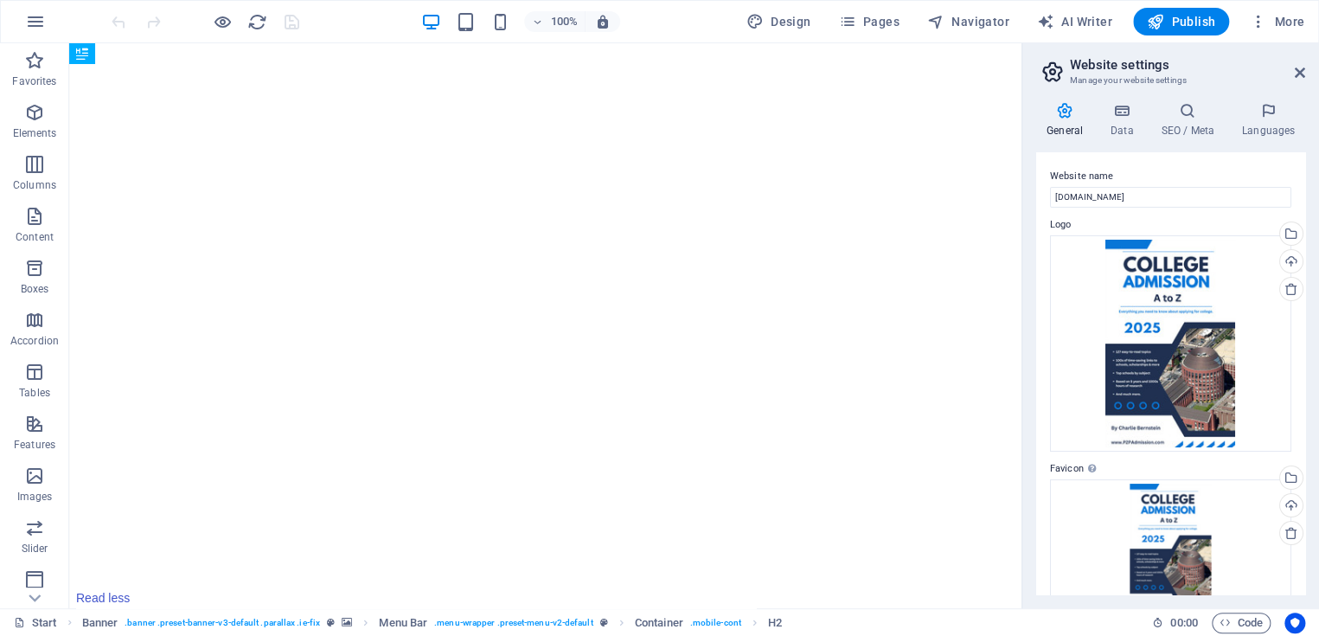
click at [1296, 14] on span "More" at bounding box center [1277, 21] width 55 height 17
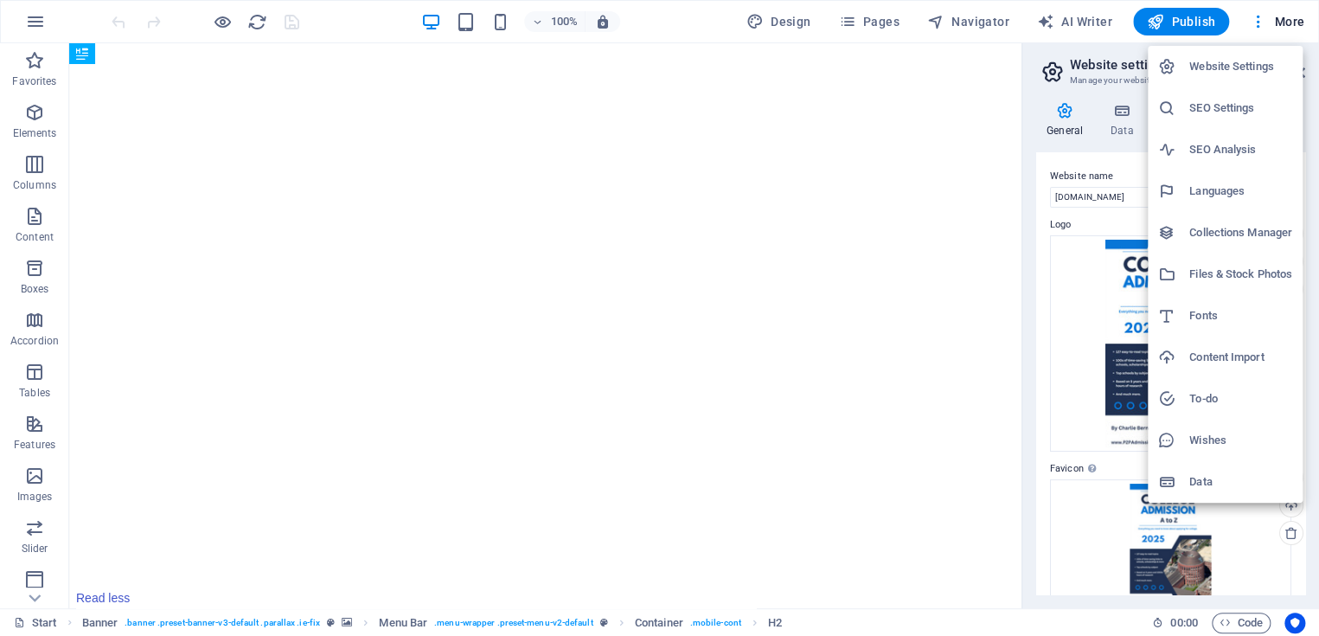
click at [1241, 110] on h6 "SEO Settings" at bounding box center [1241, 108] width 103 height 21
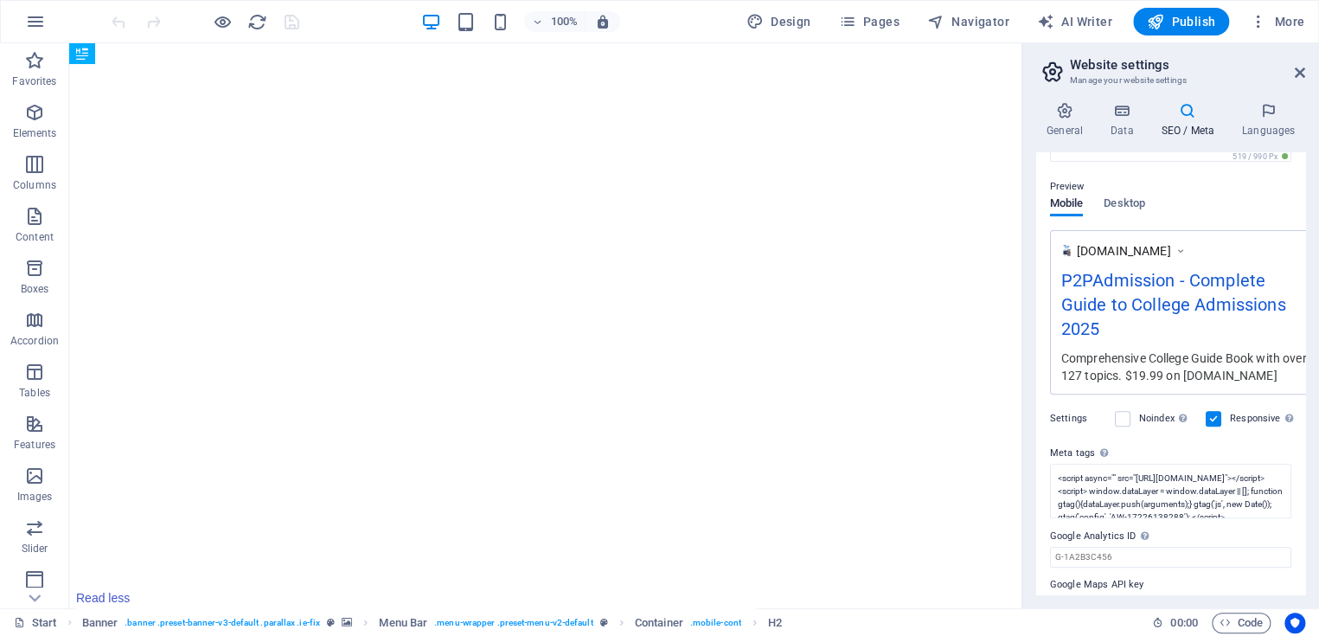
scroll to position [259, 0]
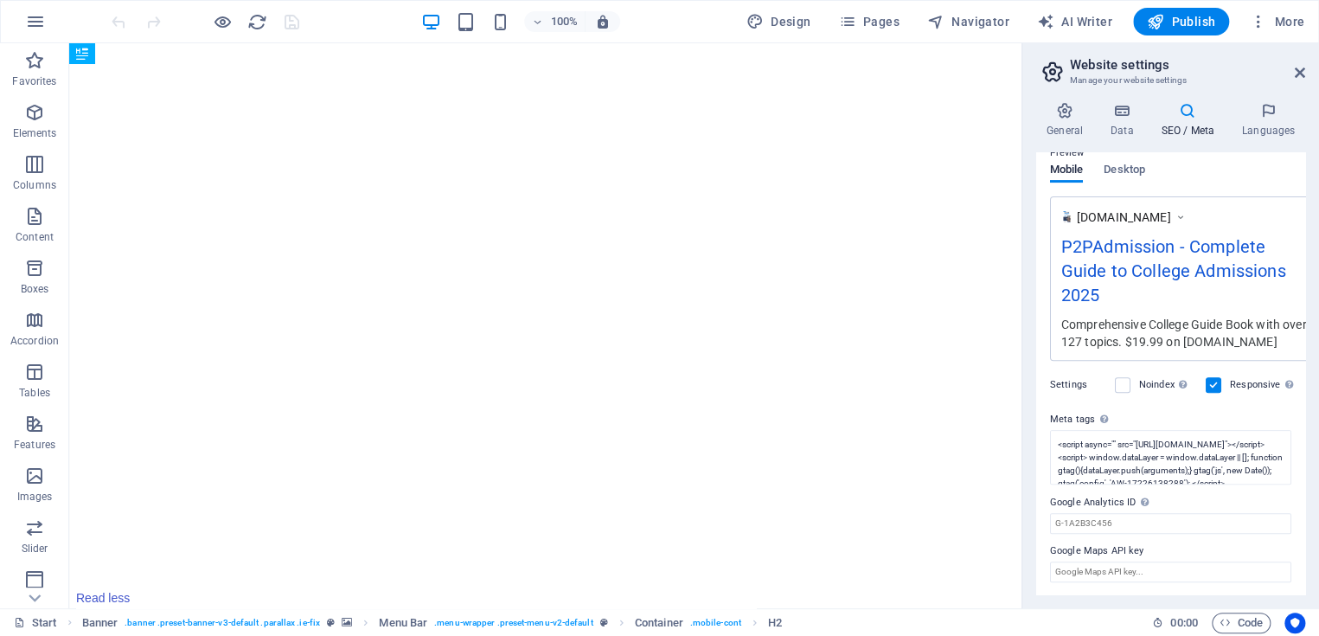
drag, startPoint x: 1295, startPoint y: 72, endPoint x: 1228, endPoint y: 28, distance: 80.6
click at [1295, 72] on icon at bounding box center [1300, 73] width 10 height 14
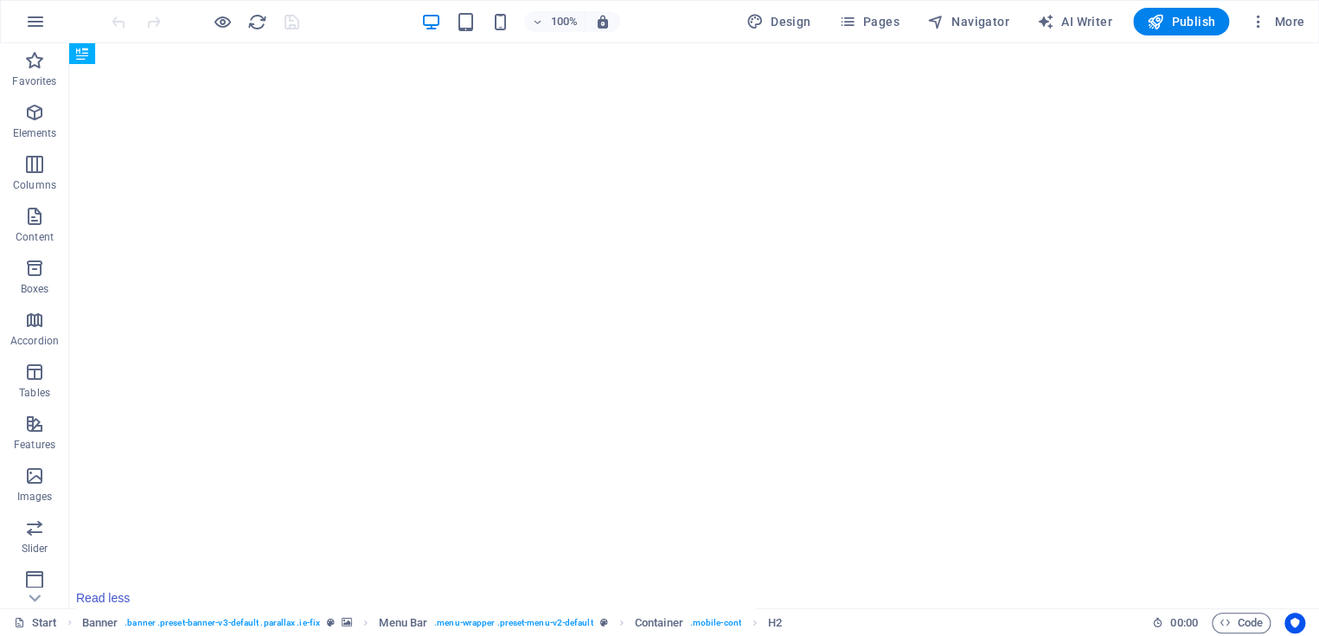
click at [1187, 17] on span "Publish" at bounding box center [1181, 21] width 68 height 17
